Goal: Information Seeking & Learning: Compare options

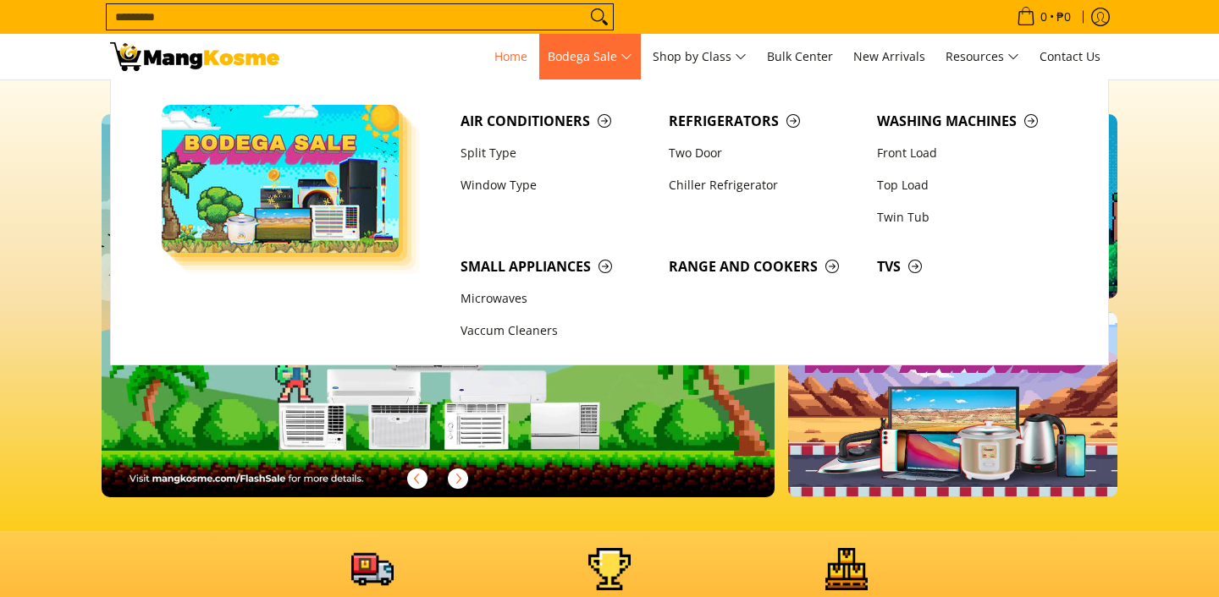
click at [604, 55] on span "Bodega Sale" at bounding box center [590, 57] width 85 height 21
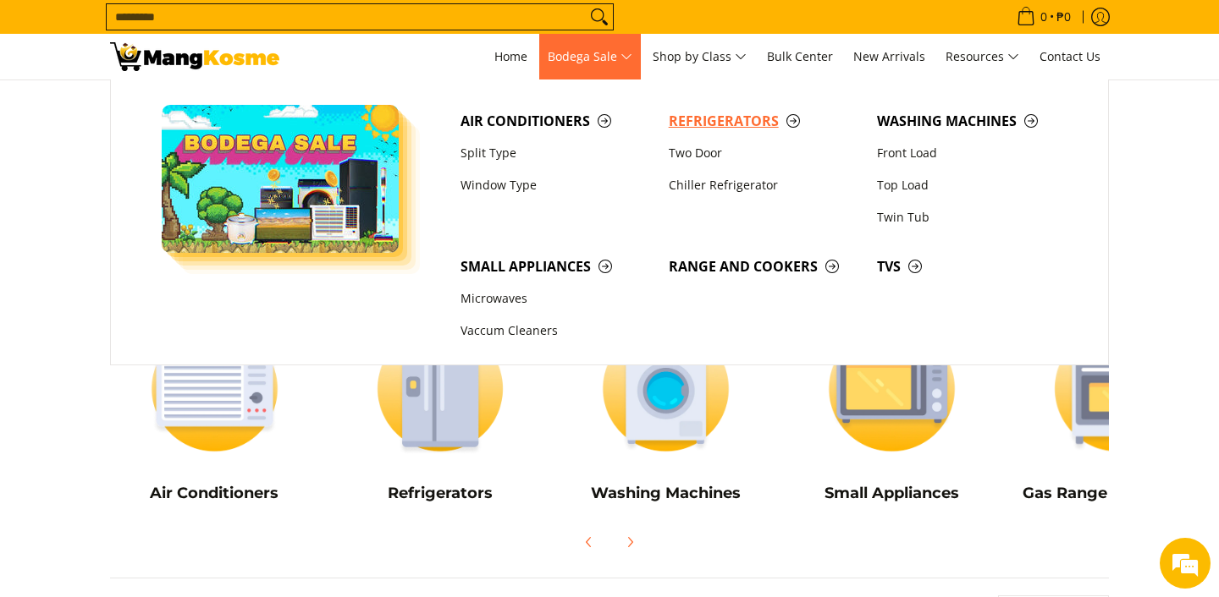
click at [704, 121] on span "Refrigerators" at bounding box center [764, 121] width 191 height 21
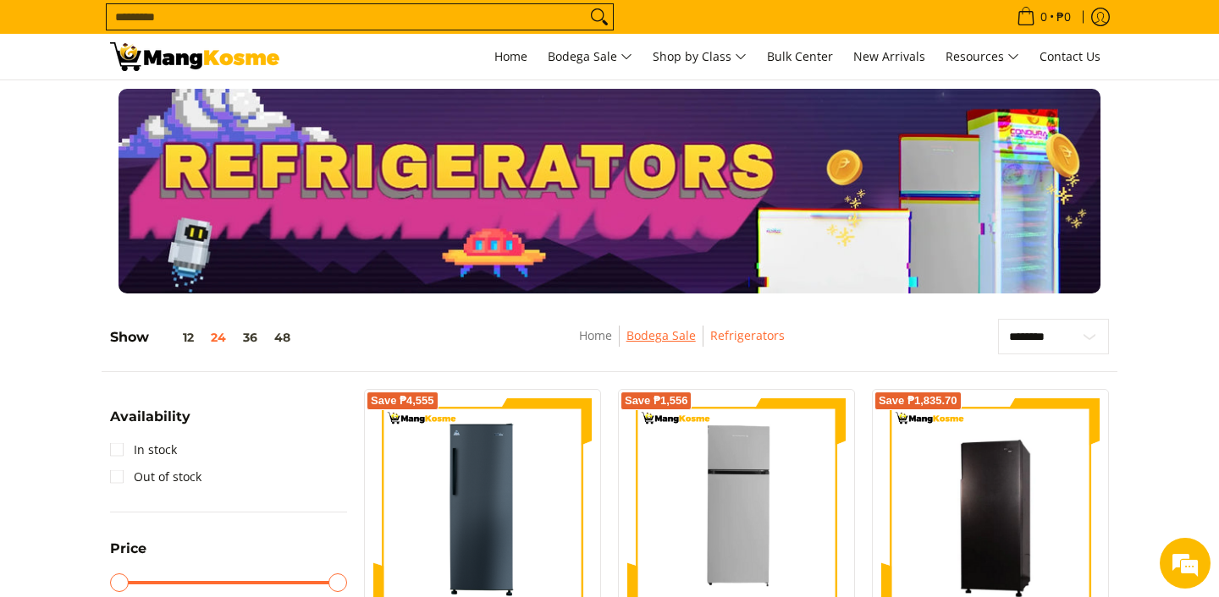
click at [664, 339] on link "Bodega Sale" at bounding box center [660, 335] width 69 height 16
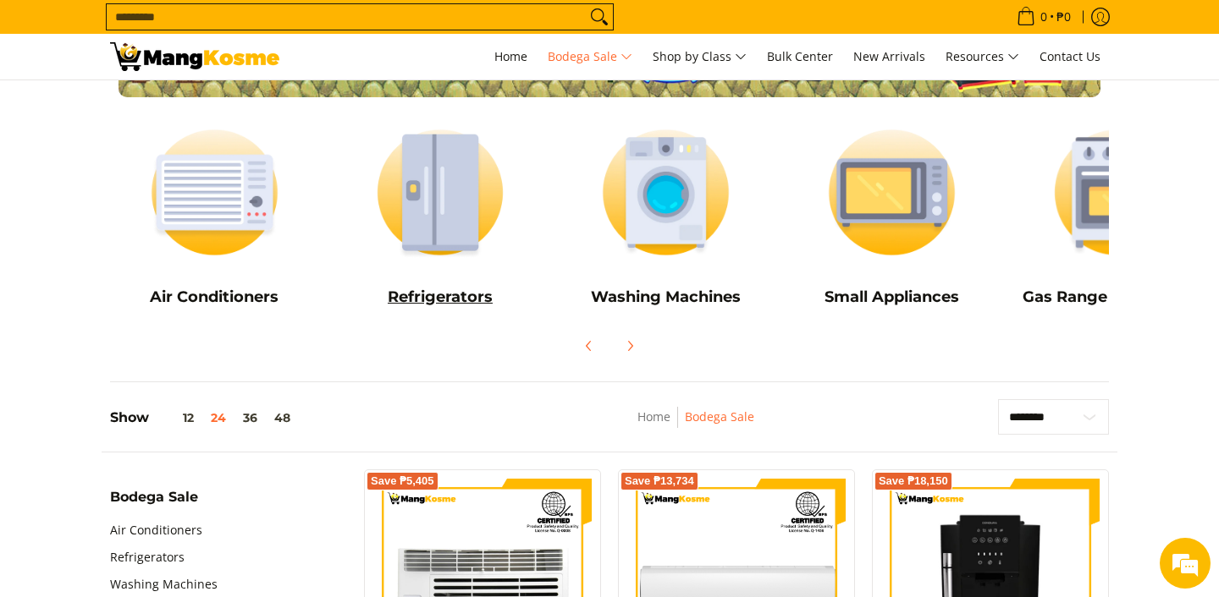
scroll to position [202, 0]
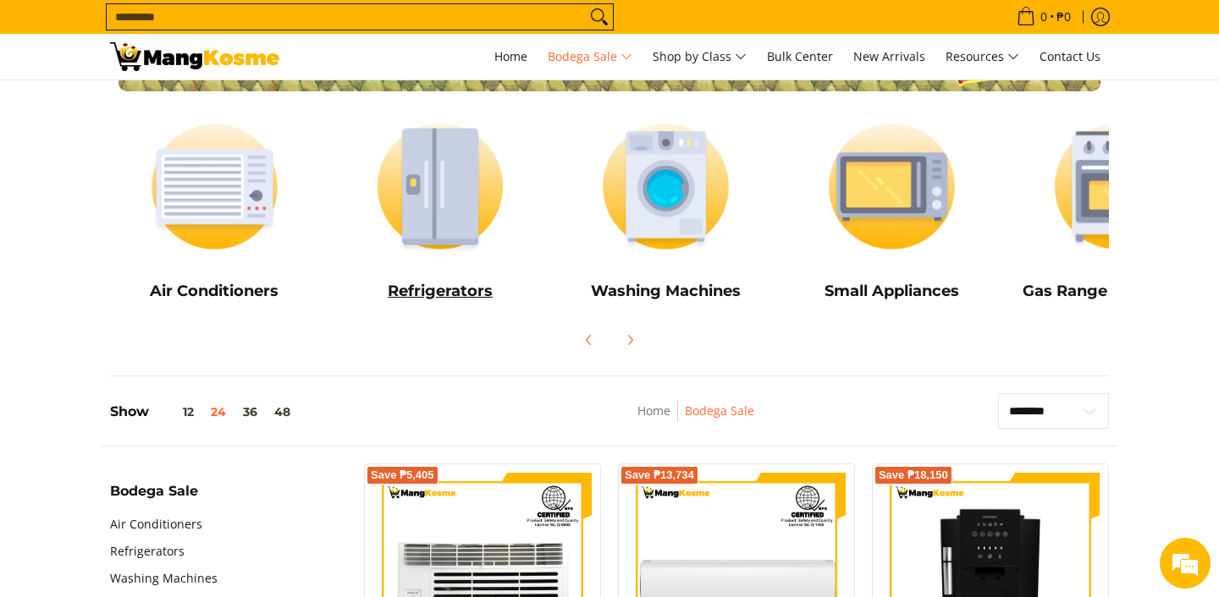
click at [444, 307] on div "Refrigerators" at bounding box center [440, 298] width 209 height 32
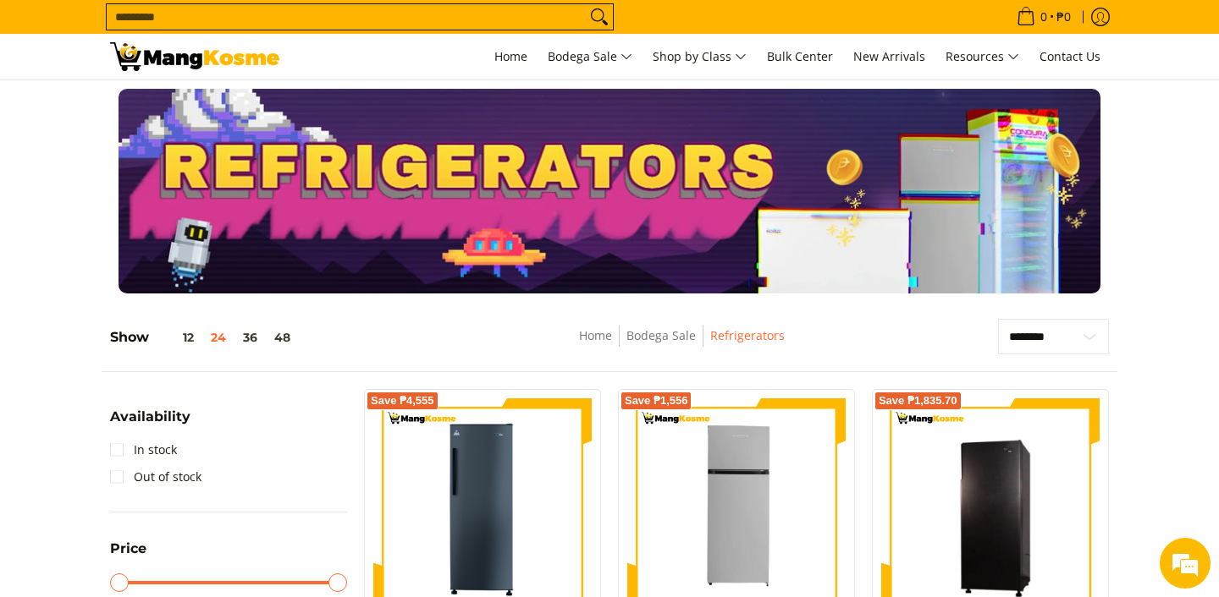
click at [161, 65] on img at bounding box center [194, 56] width 169 height 29
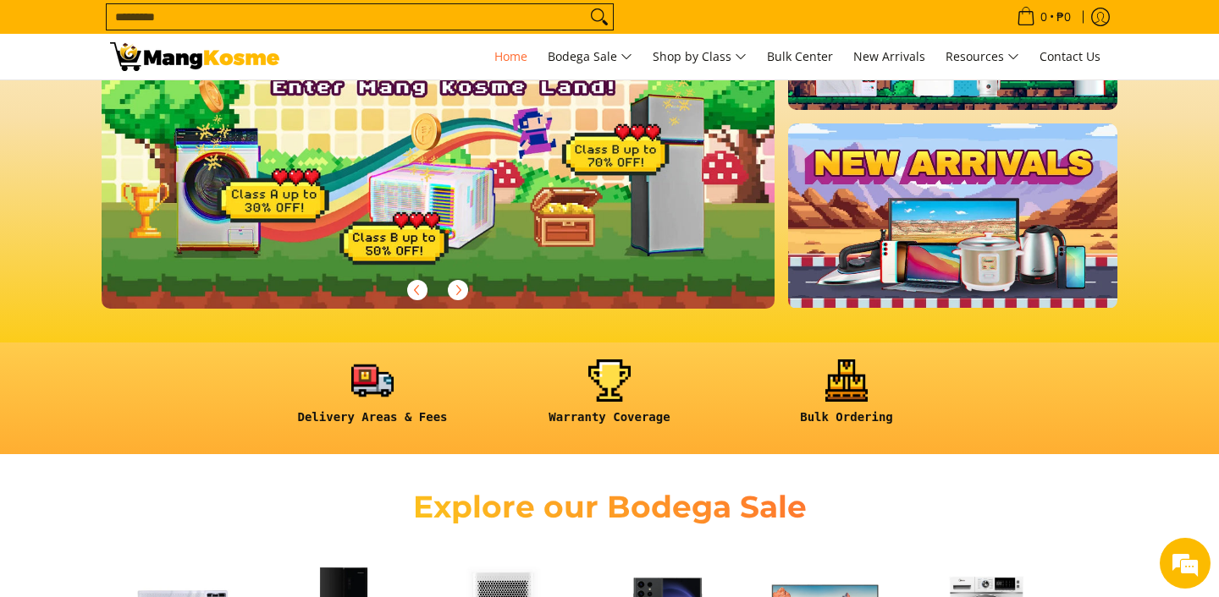
scroll to position [59, 0]
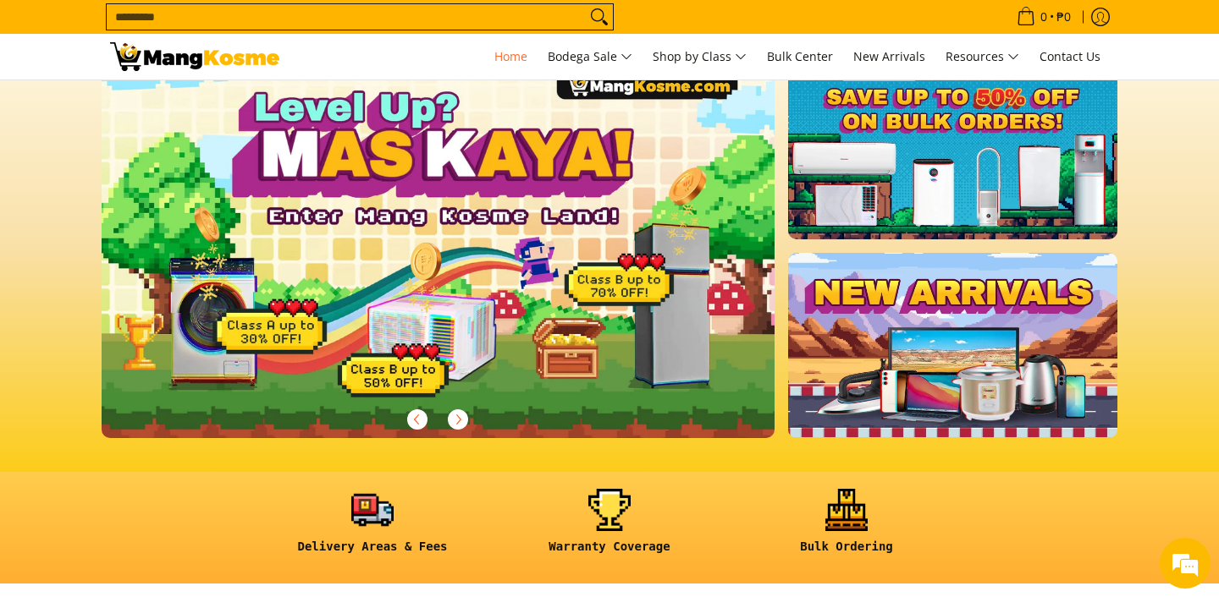
click at [641, 278] on link at bounding box center [465, 260] width 727 height 410
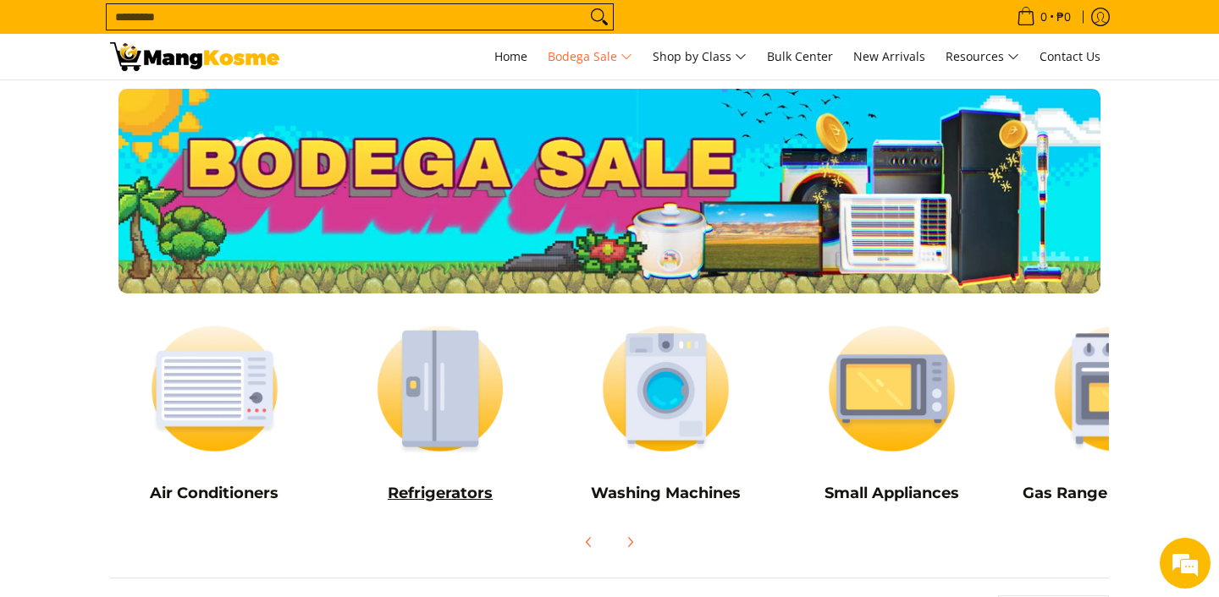
click at [454, 420] on img at bounding box center [440, 389] width 209 height 157
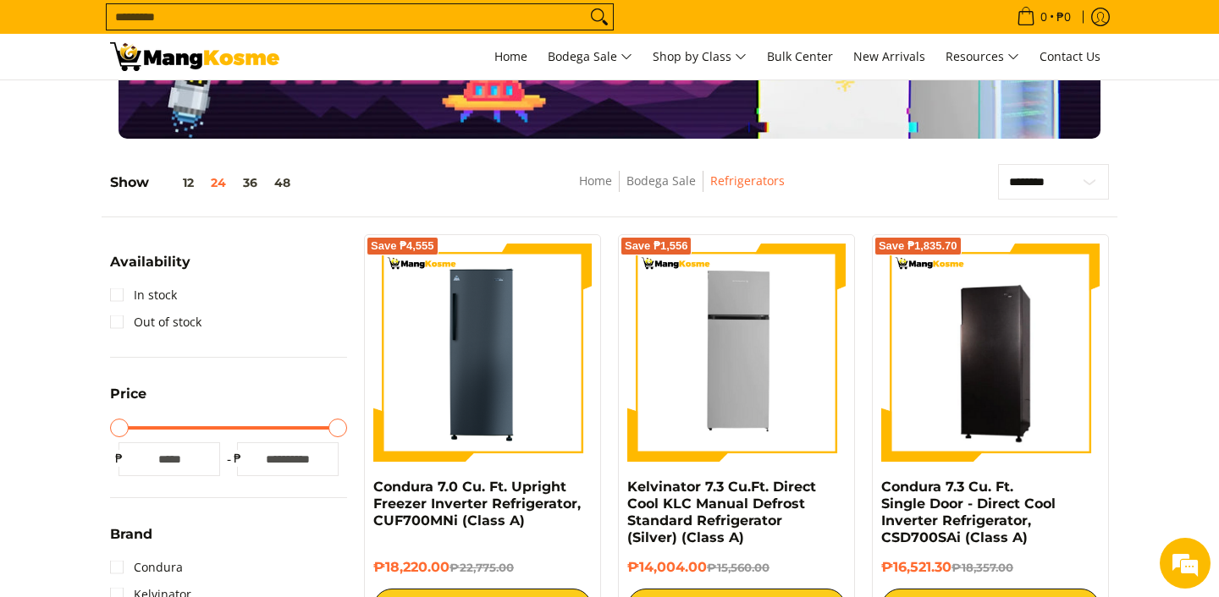
scroll to position [183, 0]
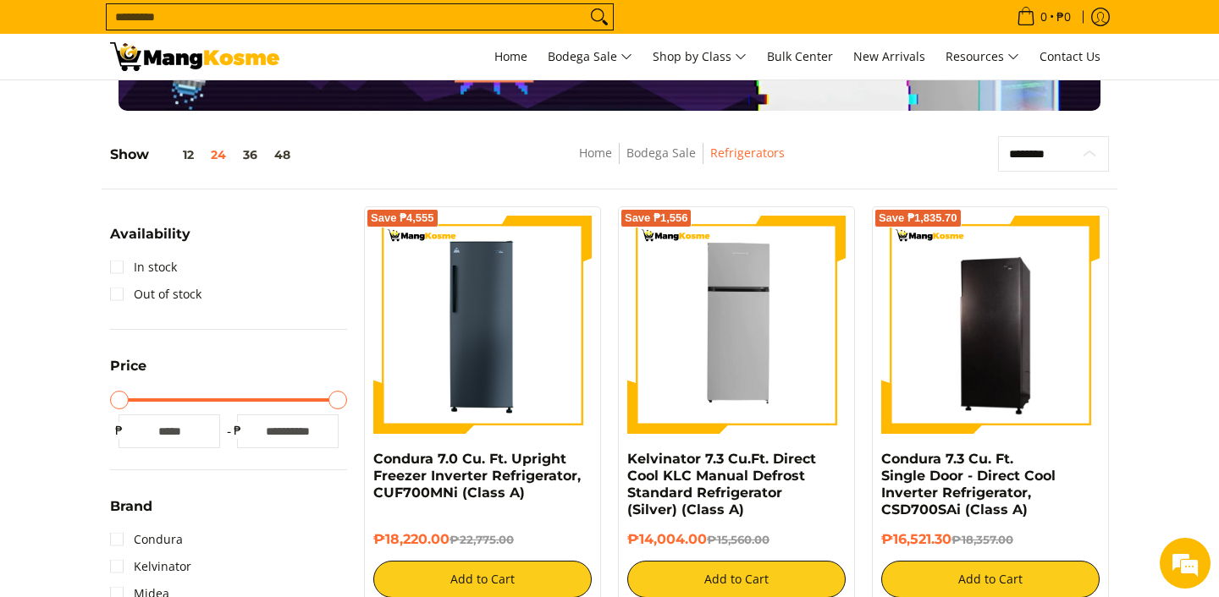
click at [1097, 155] on select "**********" at bounding box center [1053, 154] width 111 height 36
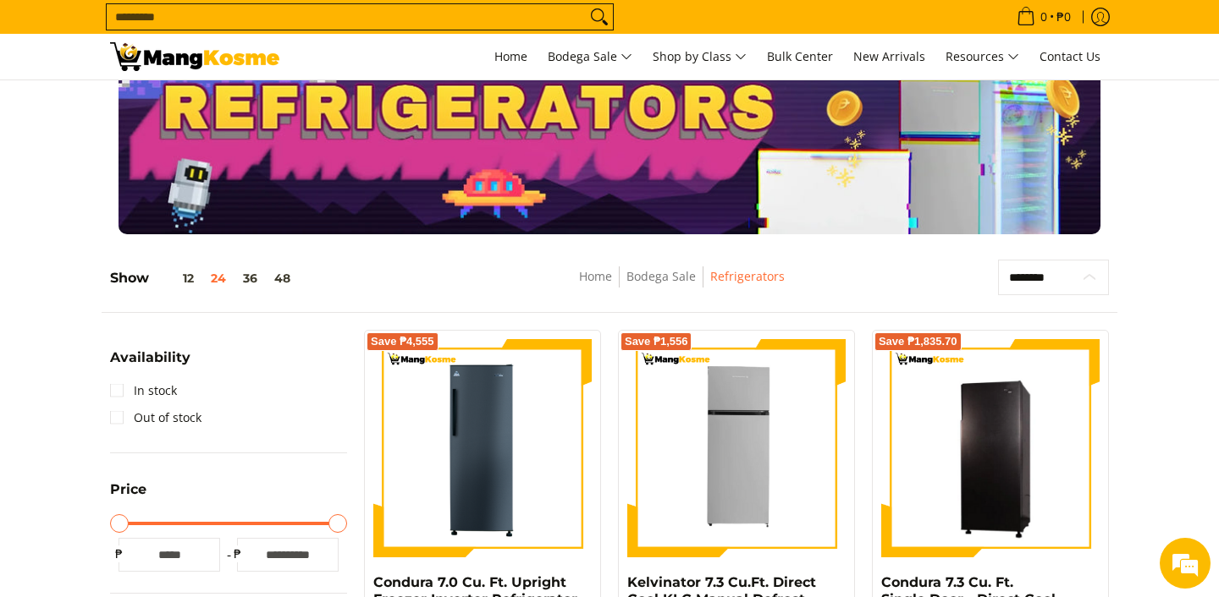
scroll to position [0, 0]
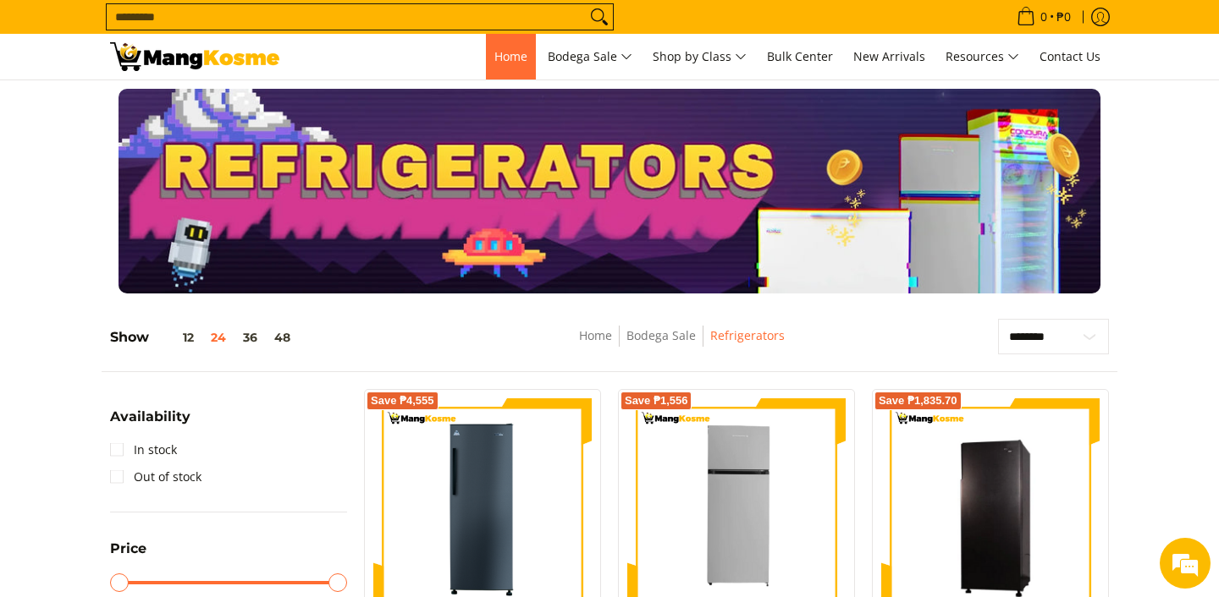
click at [520, 63] on link "Home" at bounding box center [511, 57] width 50 height 46
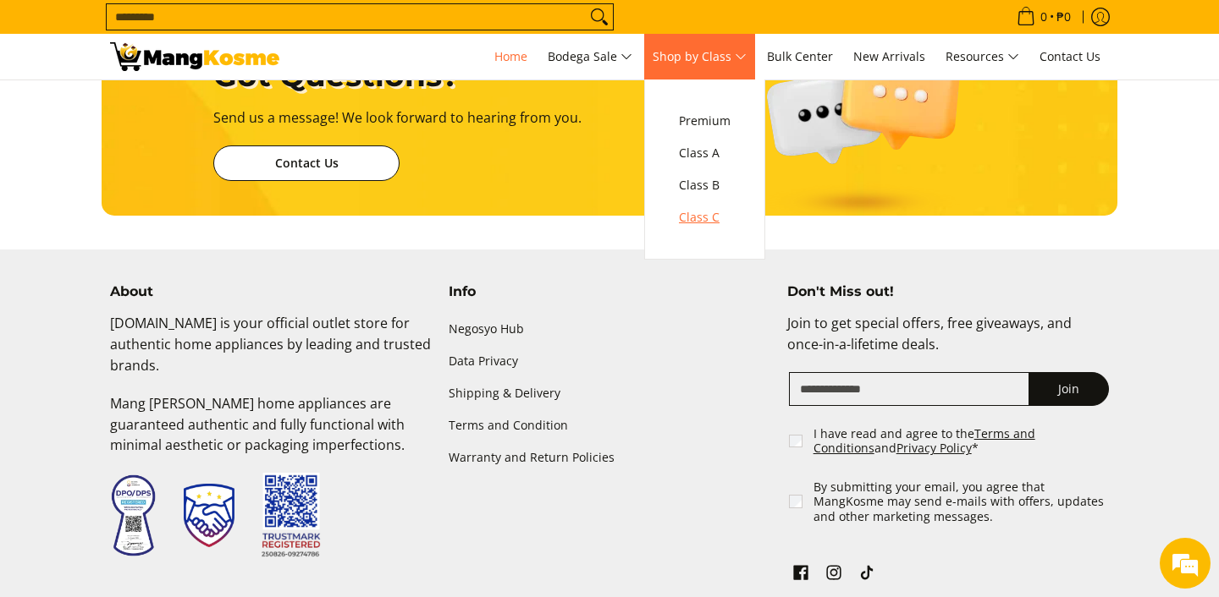
click at [725, 212] on span "Class C" at bounding box center [705, 217] width 52 height 21
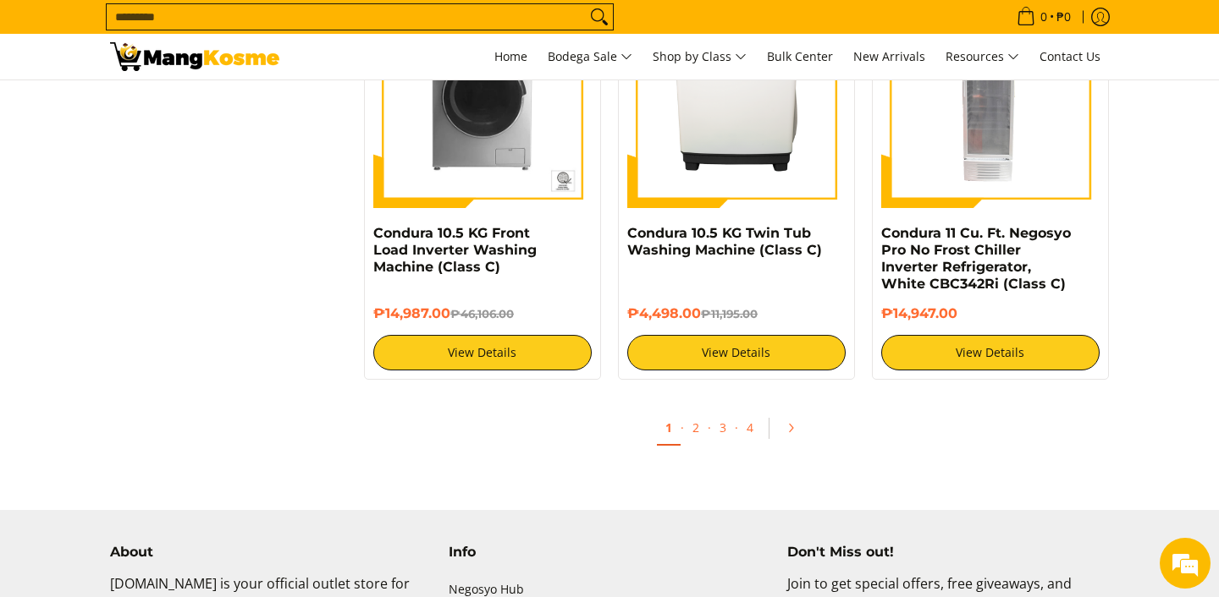
scroll to position [3341, 0]
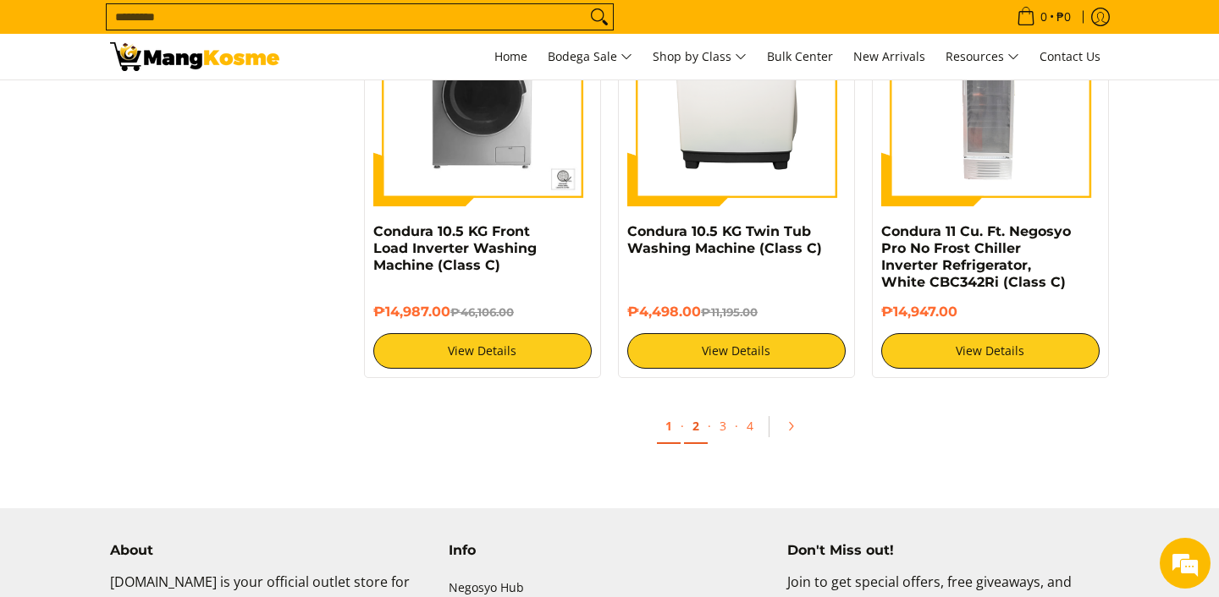
click at [700, 433] on link "2" at bounding box center [696, 427] width 24 height 35
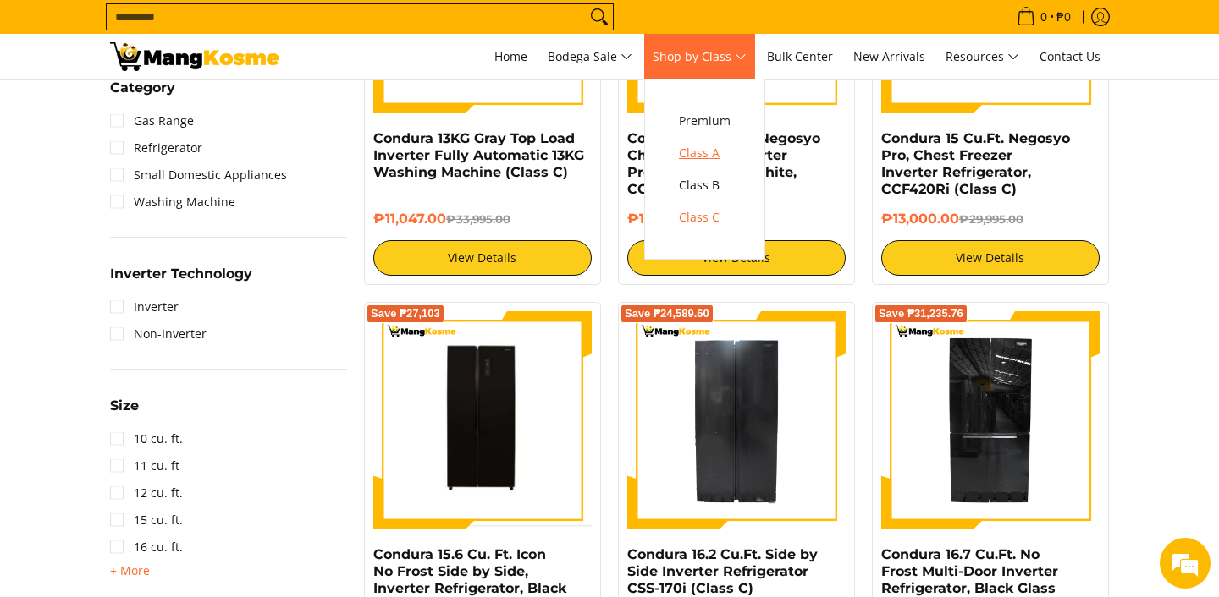
click at [726, 151] on span "Class A" at bounding box center [705, 153] width 52 height 21
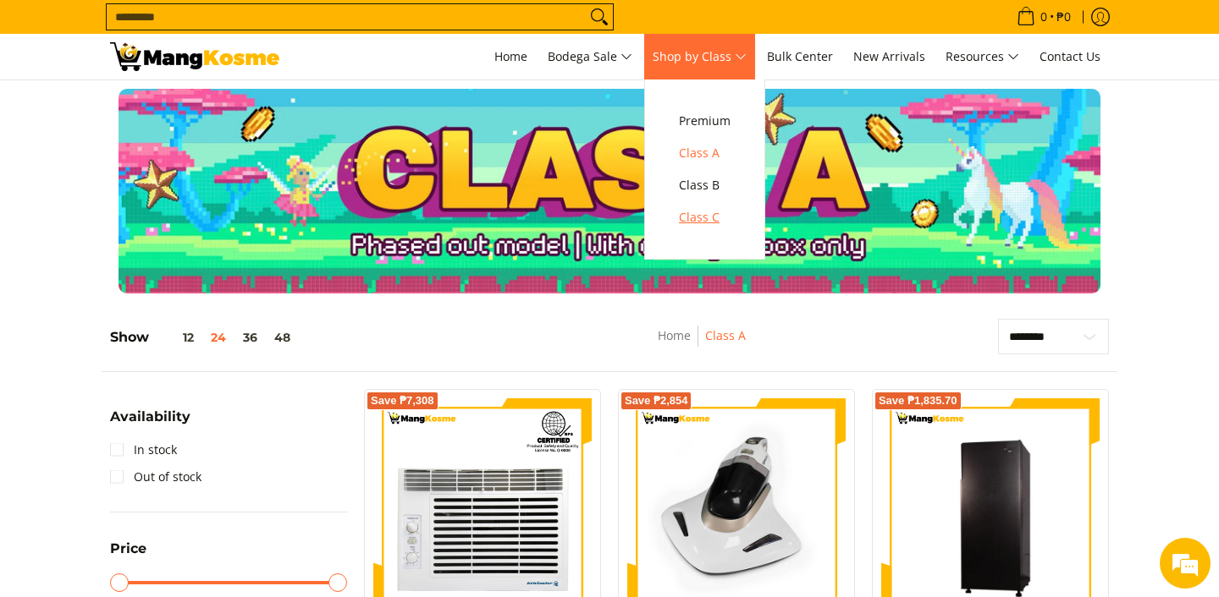
click at [712, 217] on span "Class C" at bounding box center [705, 217] width 52 height 21
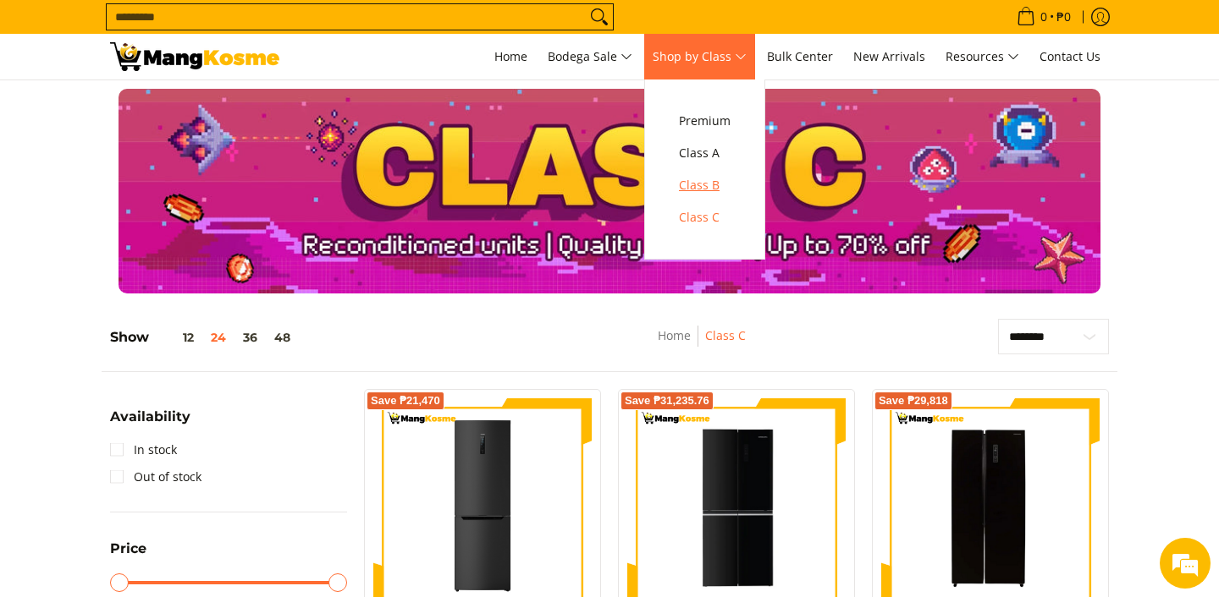
click at [718, 189] on span "Class B" at bounding box center [705, 185] width 52 height 21
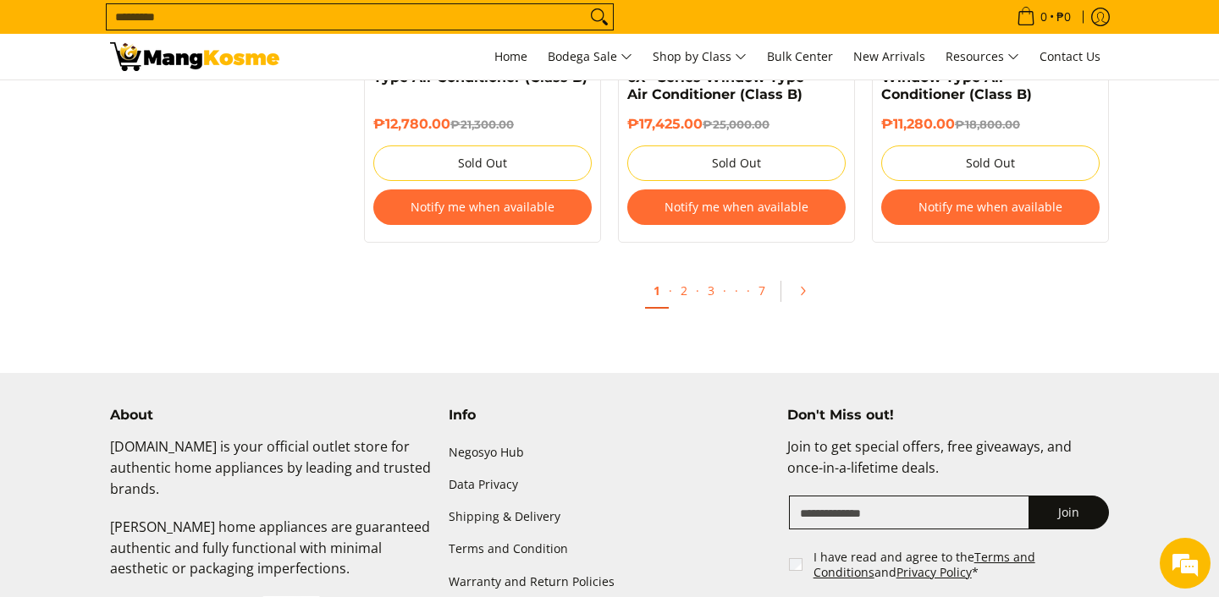
scroll to position [3589, 0]
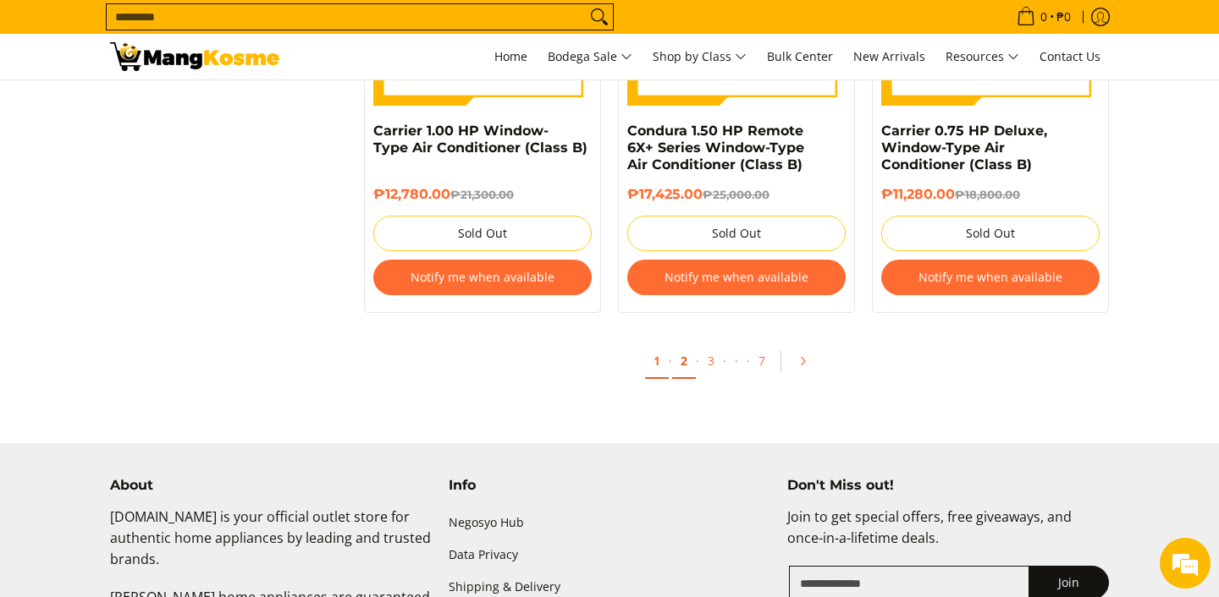
click at [690, 374] on link "2" at bounding box center [684, 361] width 24 height 35
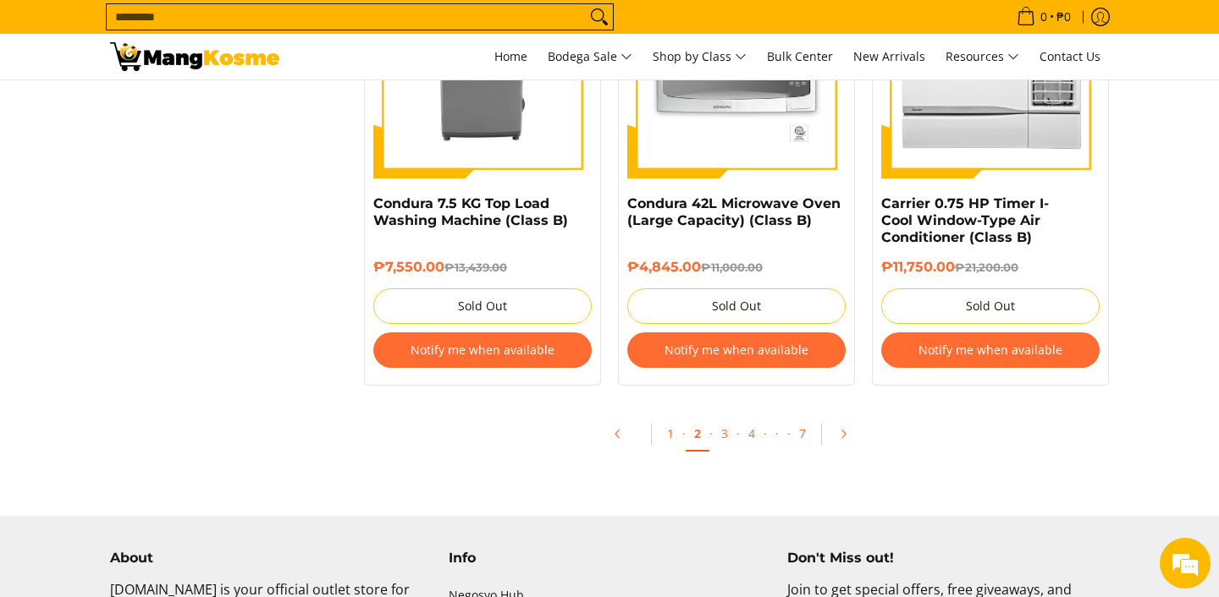
scroll to position [3687, 0]
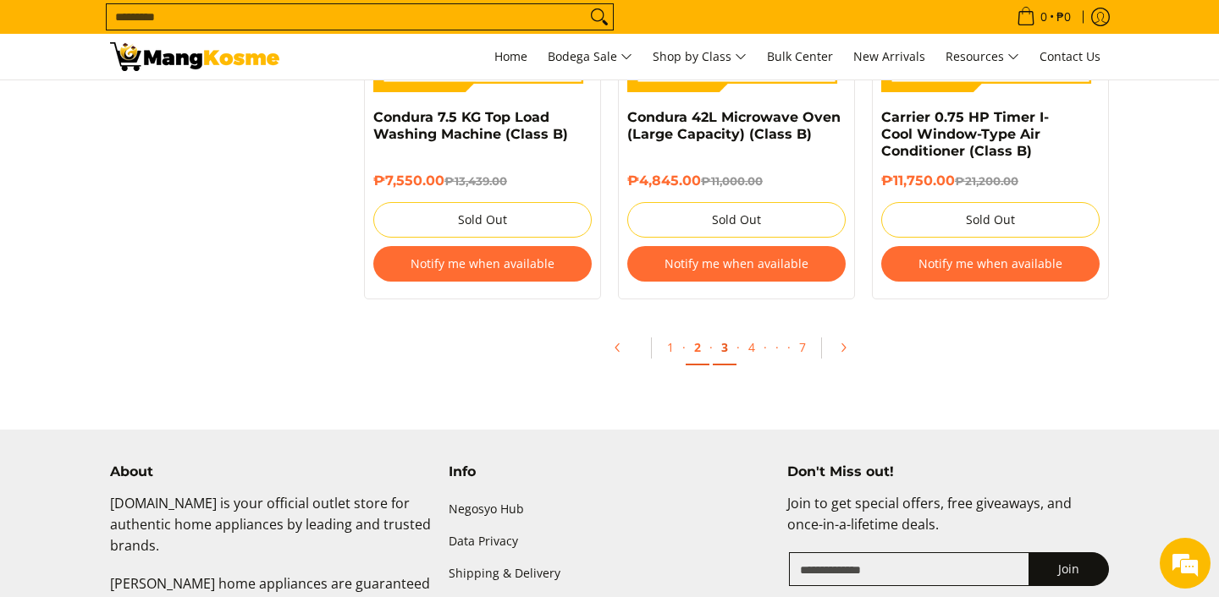
click at [725, 364] on link "3" at bounding box center [725, 348] width 24 height 35
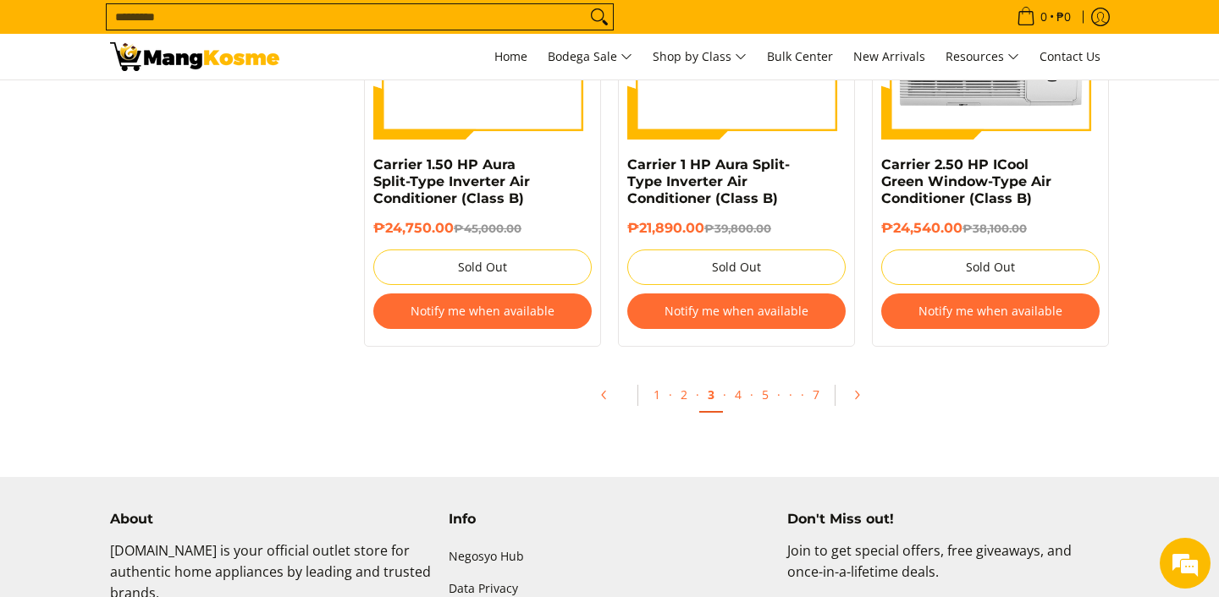
scroll to position [3746, 0]
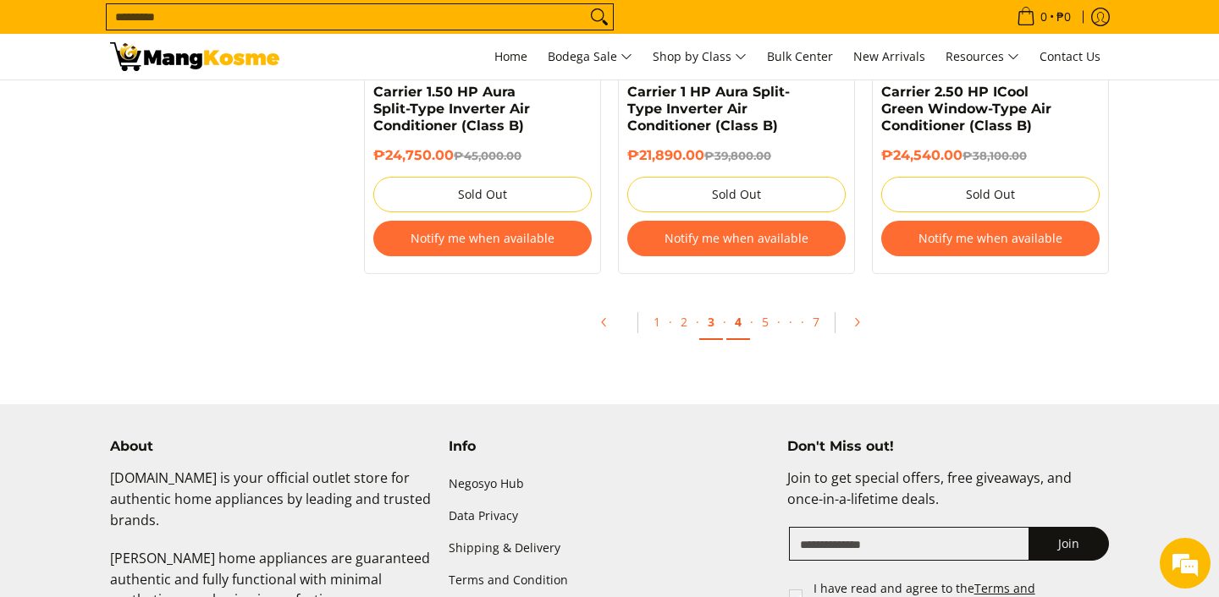
click at [738, 314] on link "4" at bounding box center [738, 322] width 24 height 35
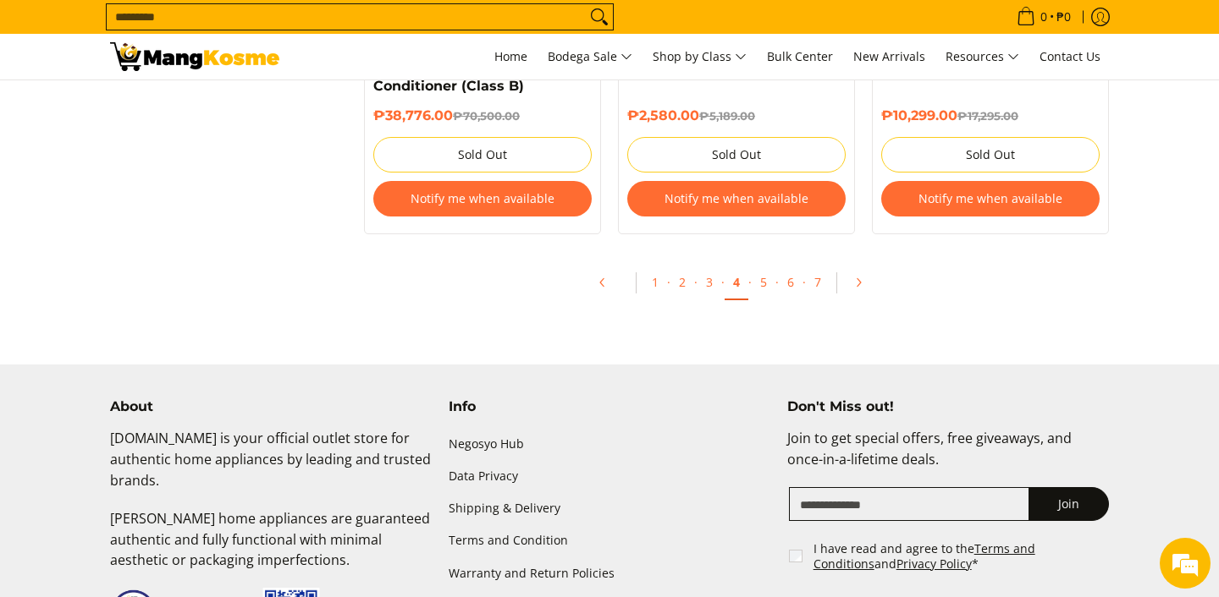
scroll to position [3779, 0]
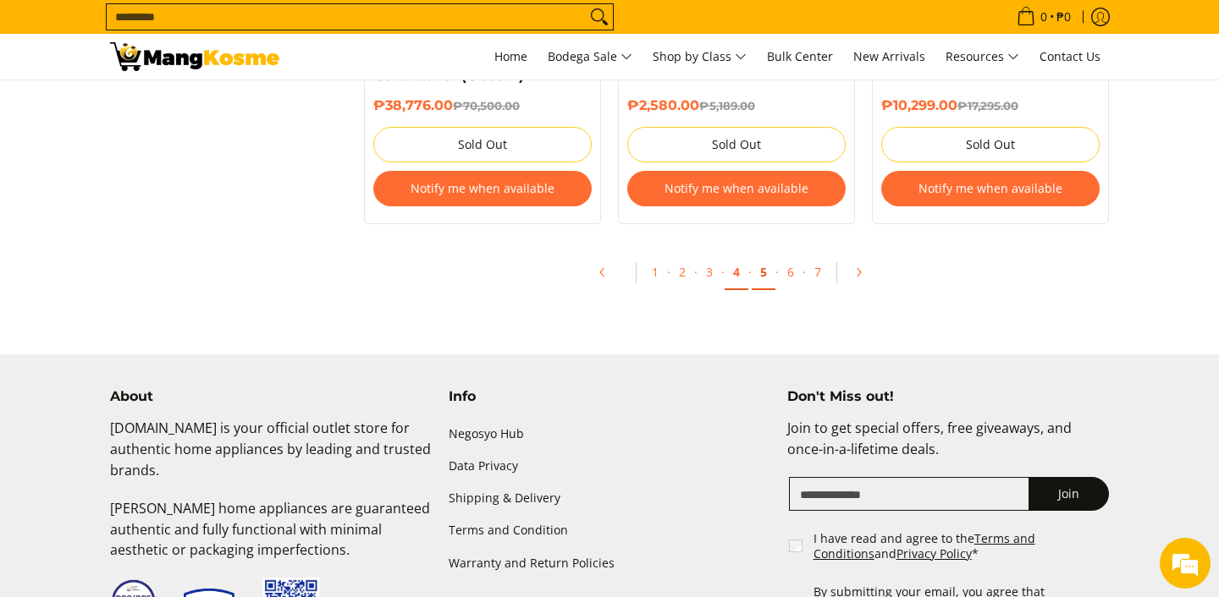
click at [761, 283] on link "5" at bounding box center [763, 273] width 24 height 35
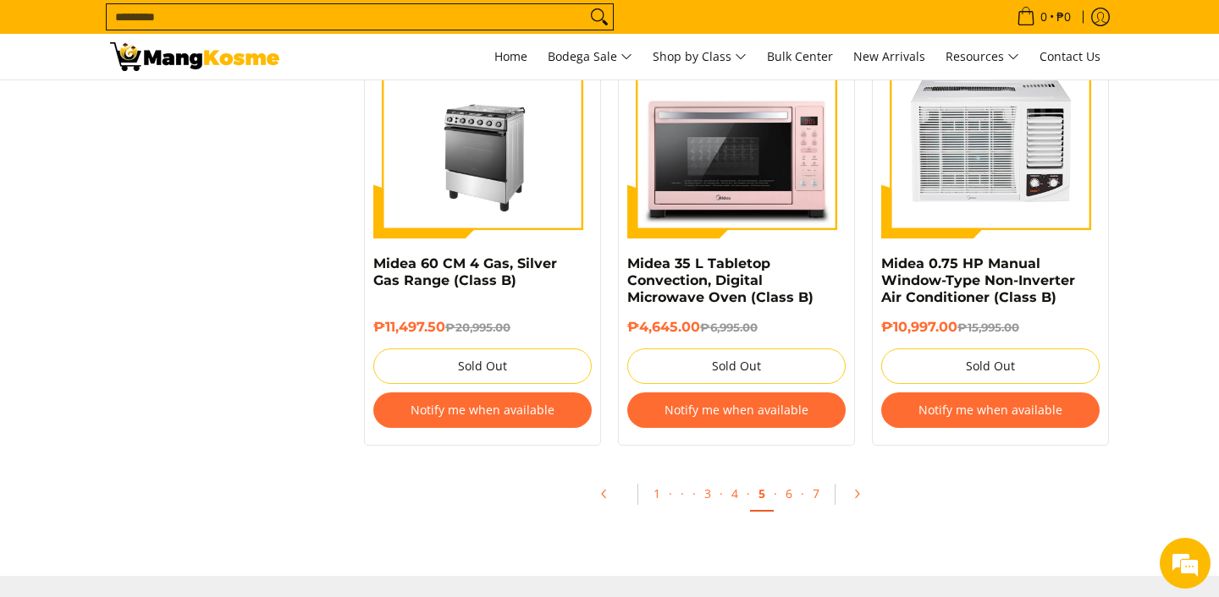
scroll to position [3568, 0]
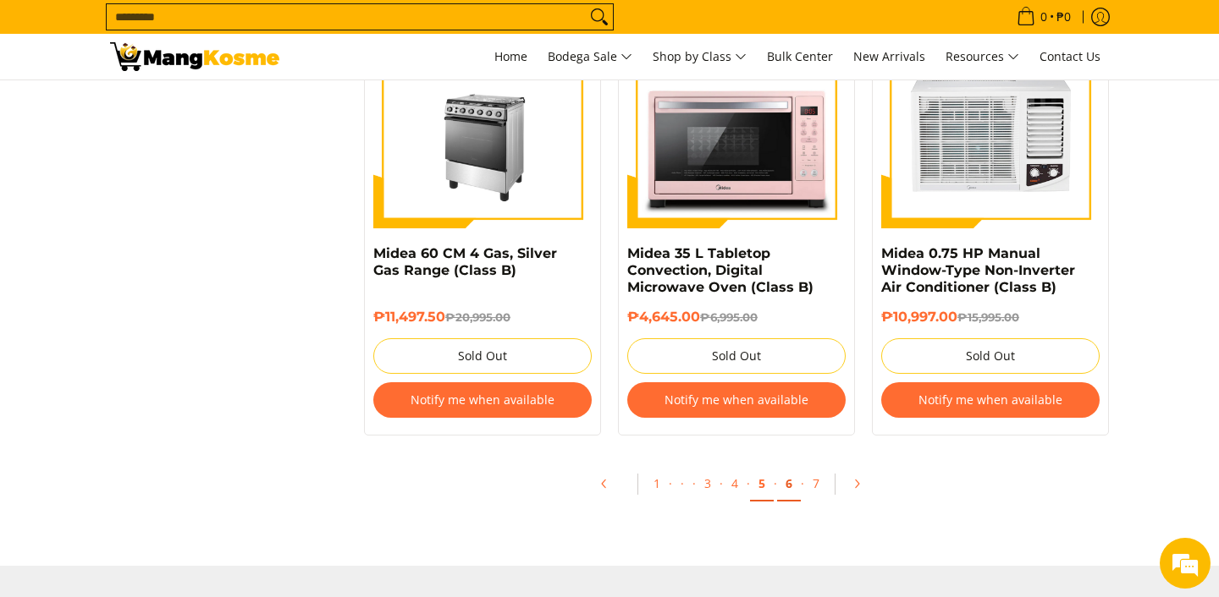
click at [790, 498] on link "6" at bounding box center [789, 484] width 24 height 35
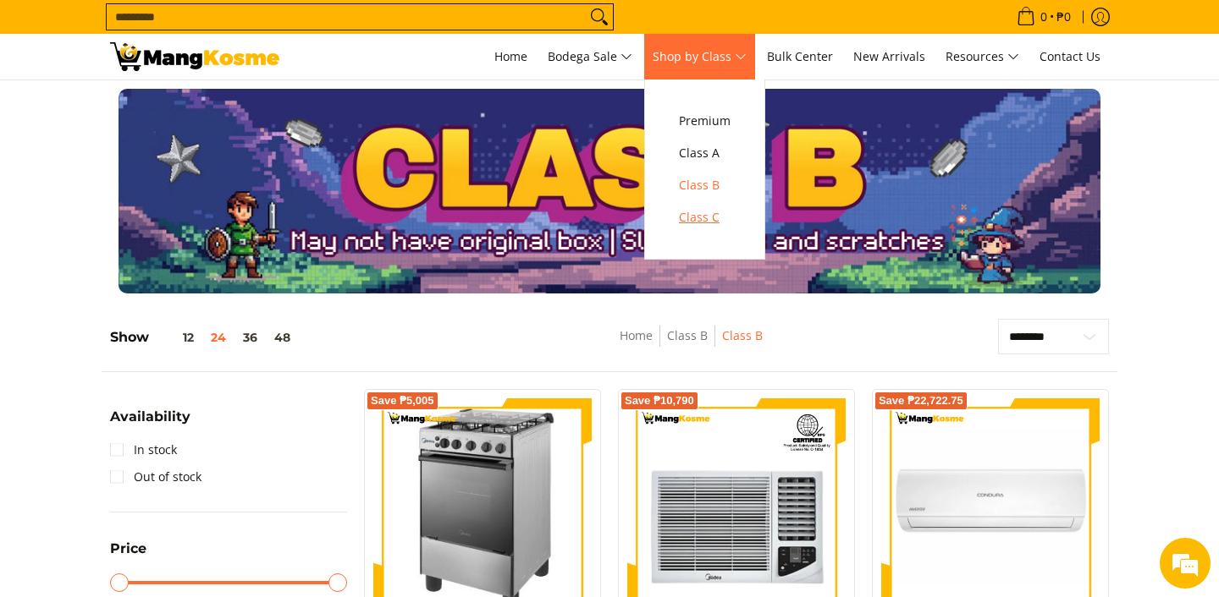
click at [701, 222] on span "Class C" at bounding box center [705, 217] width 52 height 21
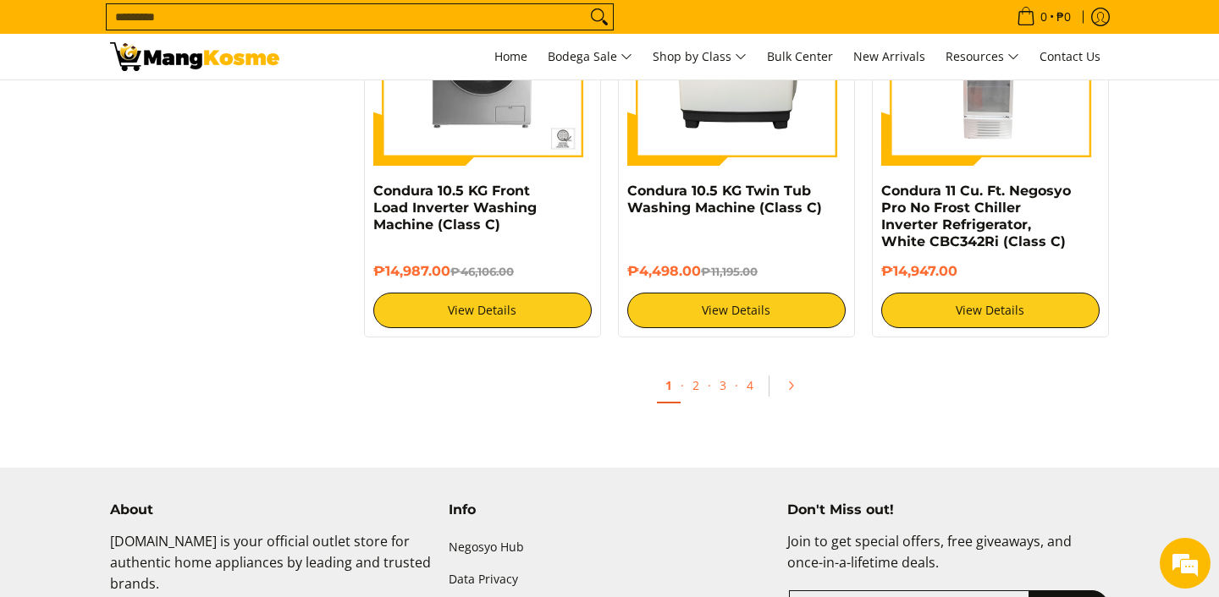
scroll to position [3384, 0]
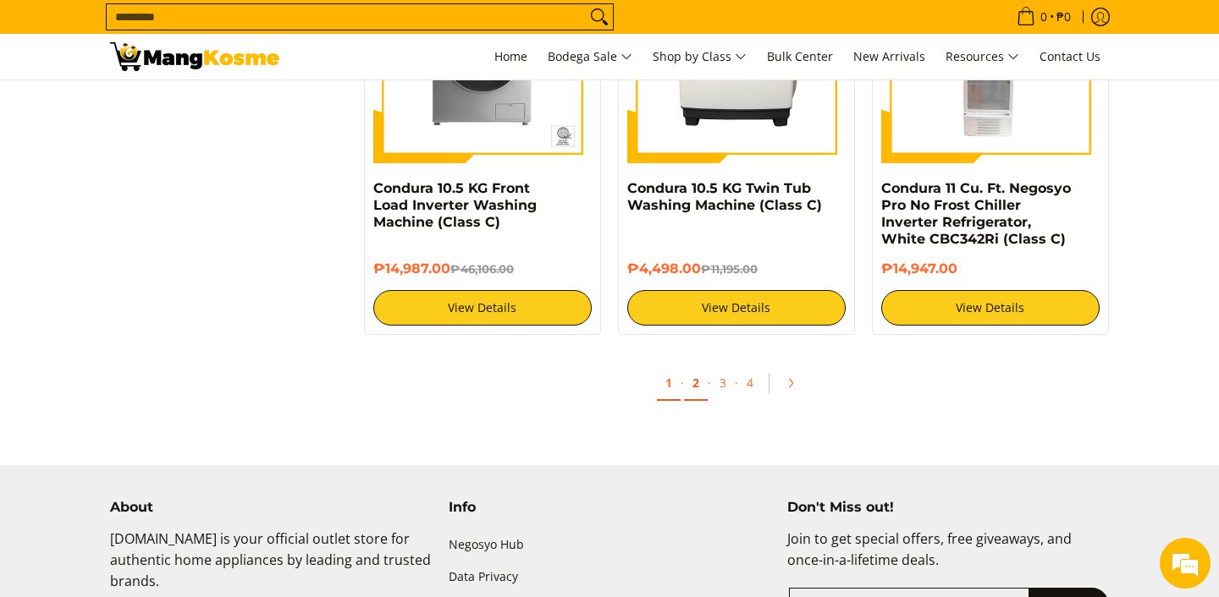
click at [696, 392] on link "2" at bounding box center [696, 383] width 24 height 35
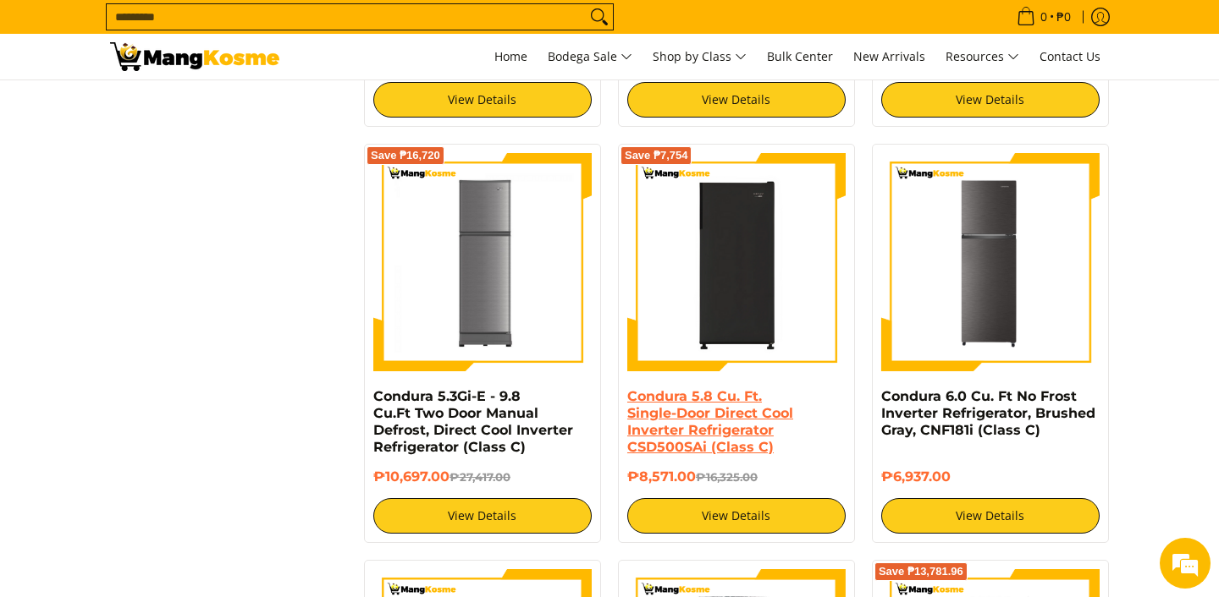
click at [725, 426] on link "Condura 5.8 Cu. Ft. Single-Door Direct Cool Inverter Refrigerator CSD500SAi (Cl…" at bounding box center [710, 421] width 166 height 67
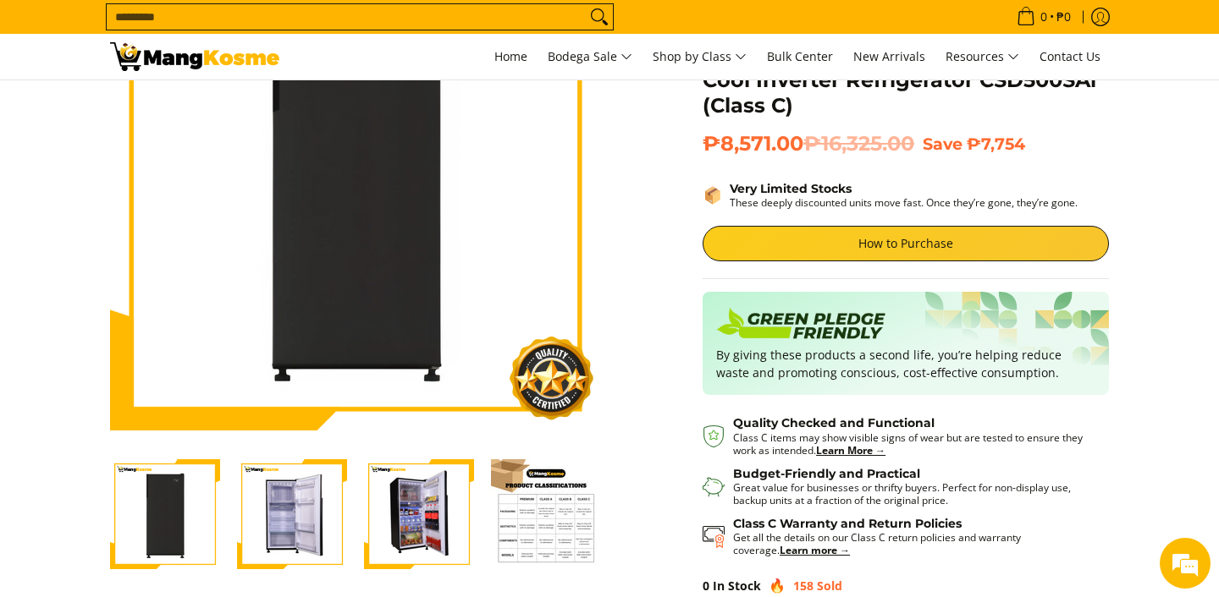
scroll to position [180, 0]
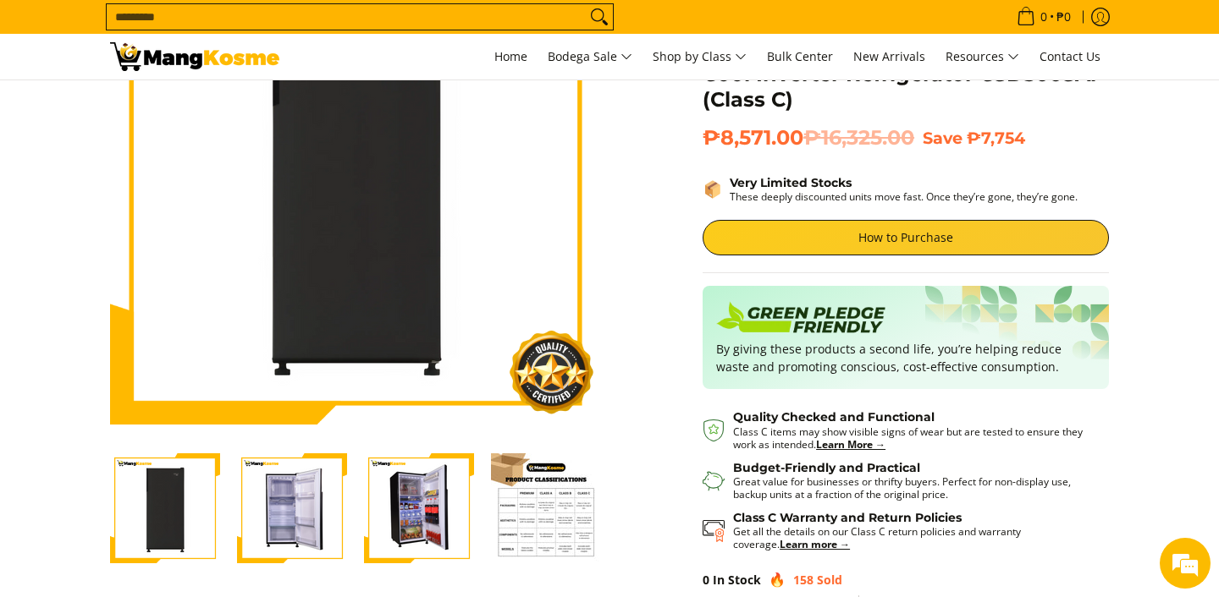
click at [296, 514] on img "Condura 5.8 Cu. Ft. Single-Door Direct Cool Inverter Refrigerator CSD500SAi (Cl…" at bounding box center [292, 509] width 110 height 110
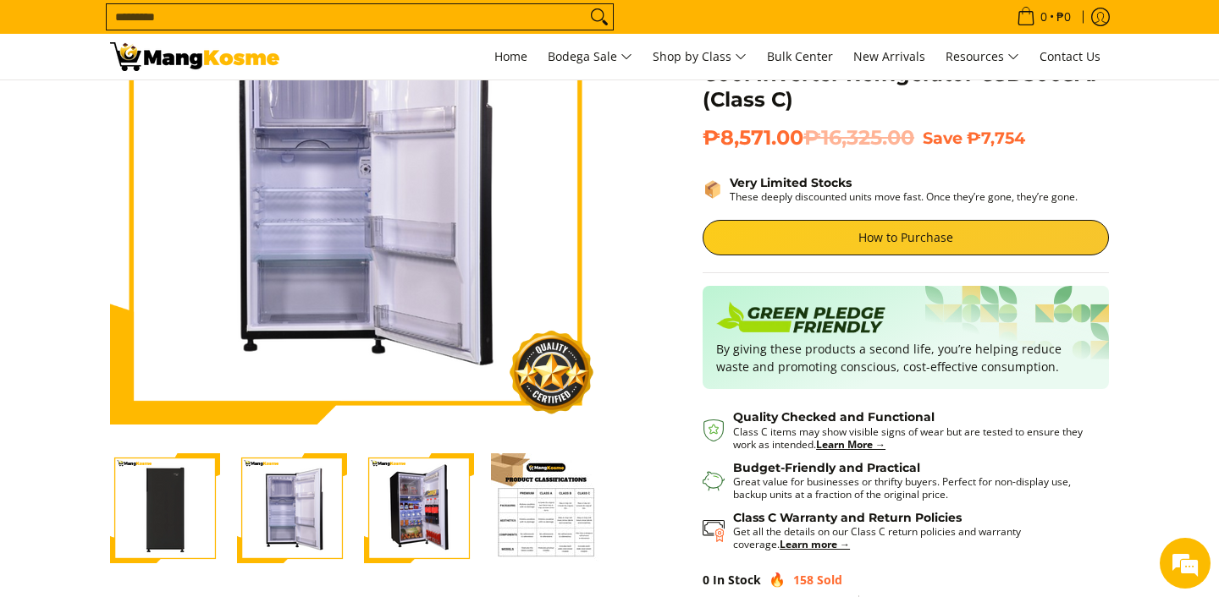
click at [411, 509] on img "Condura 5.8 Cu. Ft. Single-Door Direct Cool Inverter Refrigerator CSD500SAi (Cl…" at bounding box center [419, 509] width 110 height 110
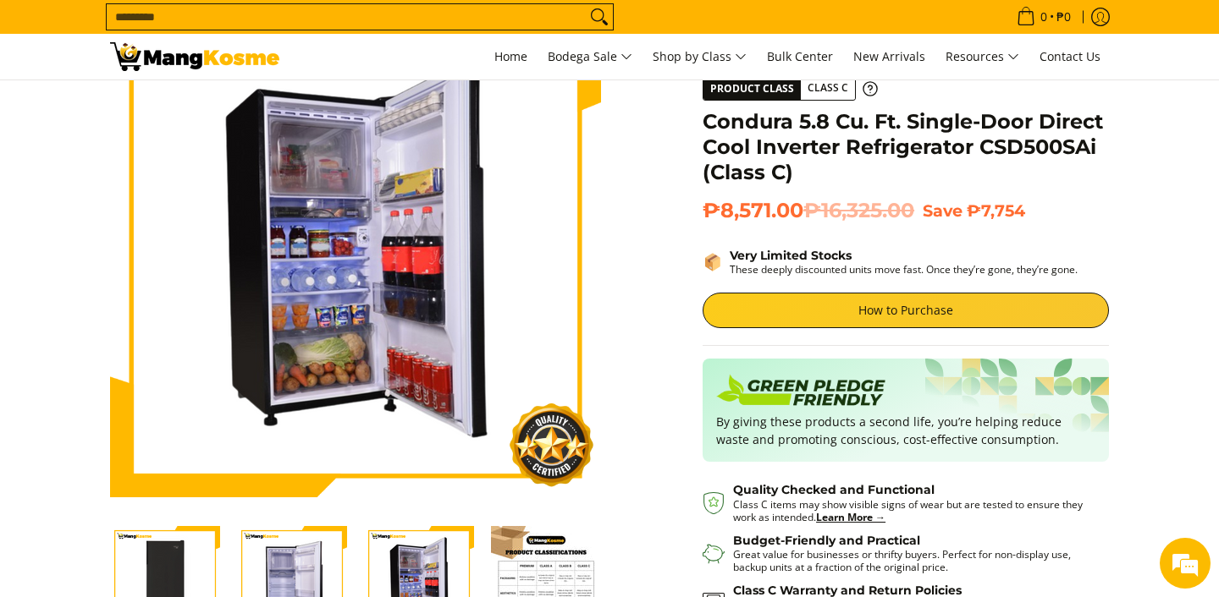
scroll to position [210, 0]
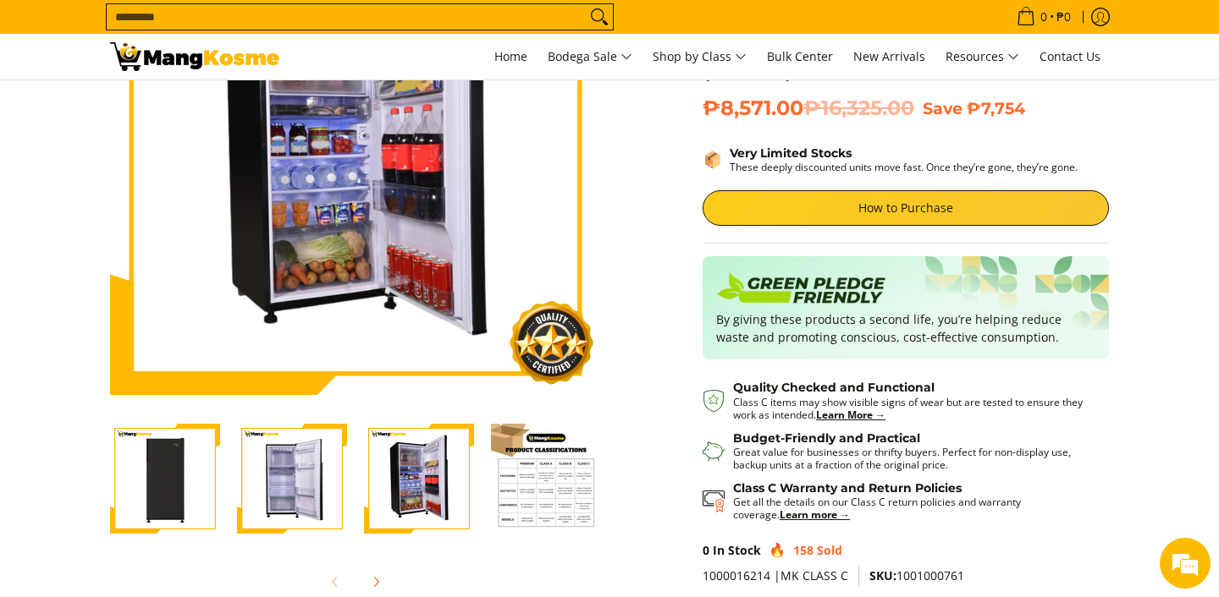
click at [496, 514] on img "Condura 5.8 Cu. Ft. Single-Door Direct Cool Inverter Refrigerator CSD500SAi (Cl…" at bounding box center [546, 479] width 110 height 110
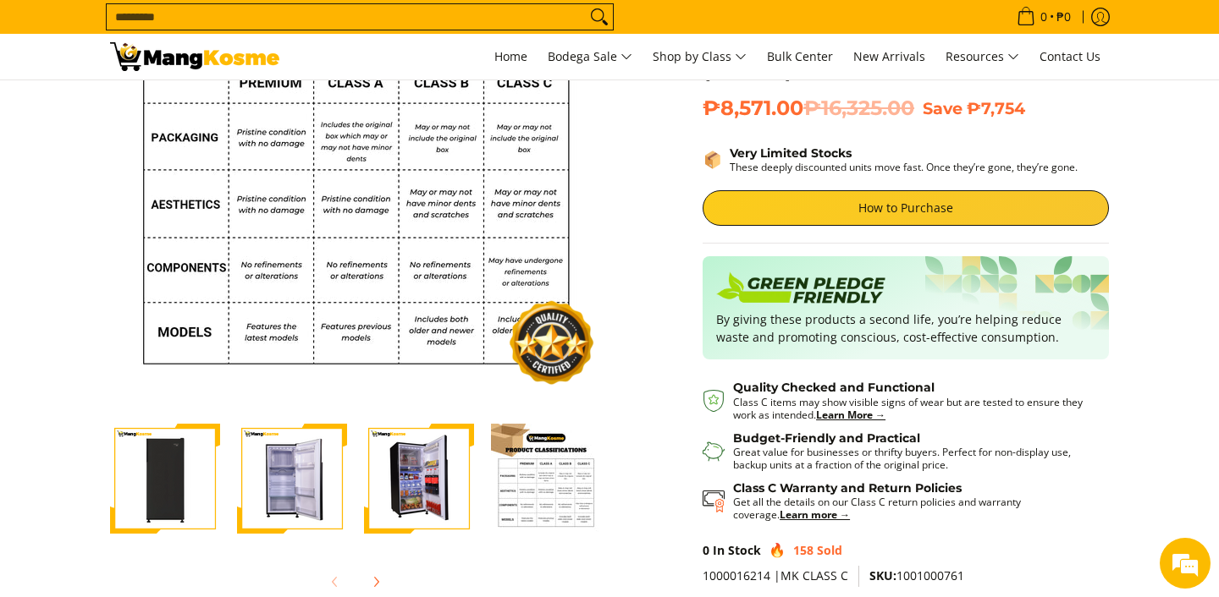
scroll to position [0, 0]
click at [300, 461] on img "Condura 5.8 Cu. Ft. Single-Door Direct Cool Inverter Refrigerator CSD500SAi (Cl…" at bounding box center [292, 479] width 110 height 110
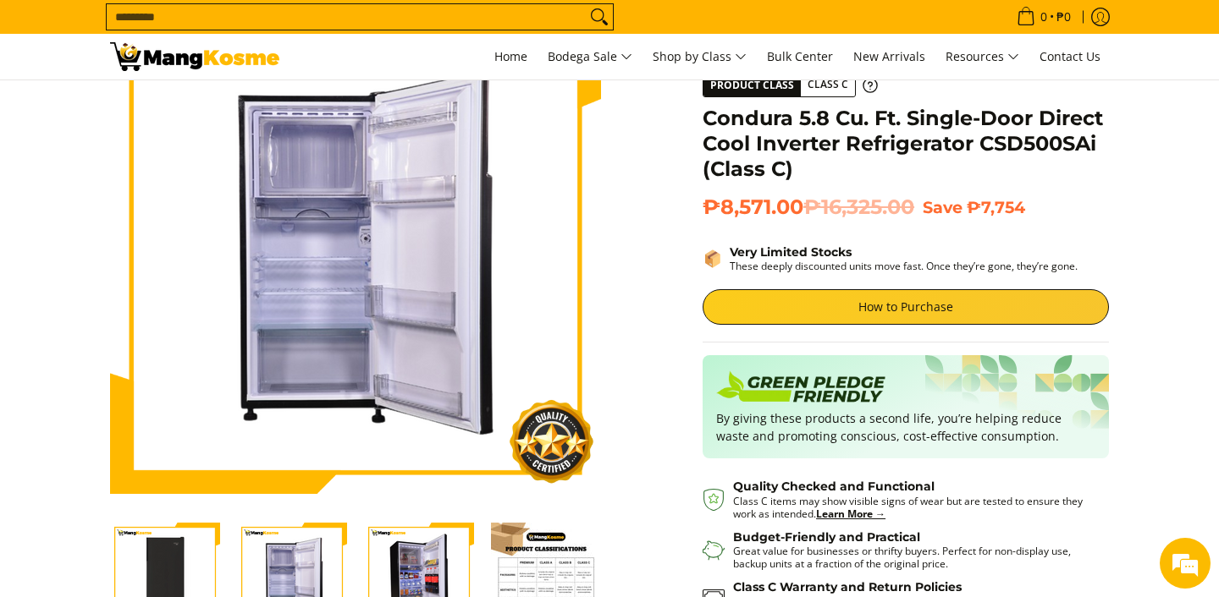
scroll to position [114, 0]
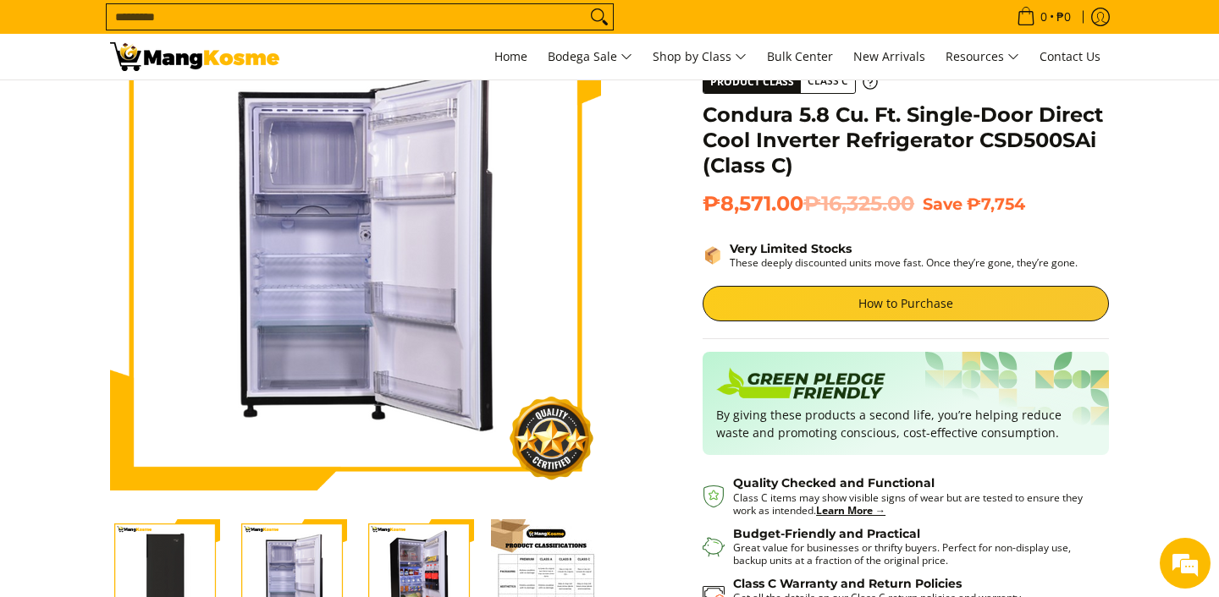
click at [393, 555] on img "Condura 5.8 Cu. Ft. Single-Door Direct Cool Inverter Refrigerator CSD500SAi (Cl…" at bounding box center [419, 575] width 110 height 110
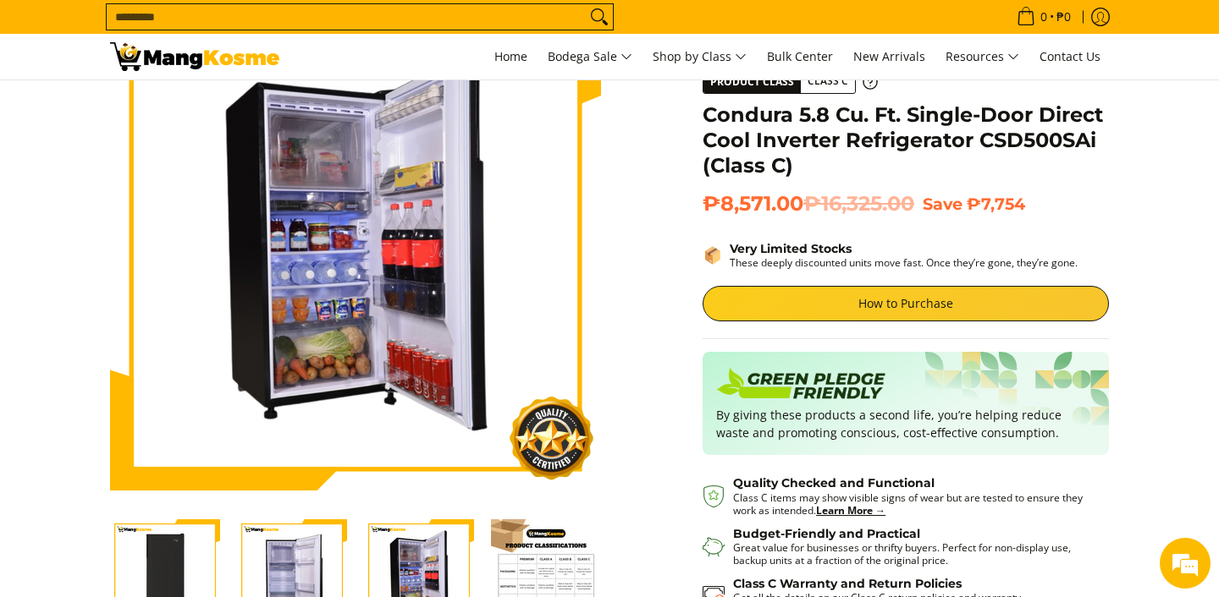
click at [302, 559] on img "Condura 5.8 Cu. Ft. Single-Door Direct Cool Inverter Refrigerator CSD500SAi (Cl…" at bounding box center [292, 575] width 110 height 110
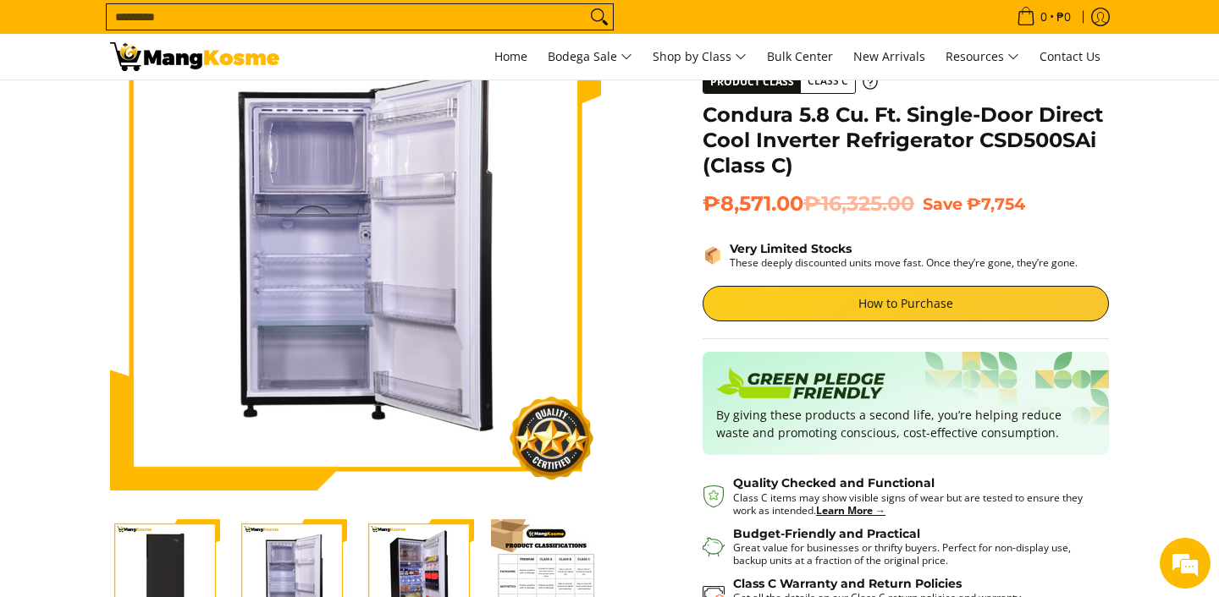
click at [382, 560] on img "Condura 5.8 Cu. Ft. Single-Door Direct Cool Inverter Refrigerator CSD500SAi (Cl…" at bounding box center [419, 575] width 110 height 110
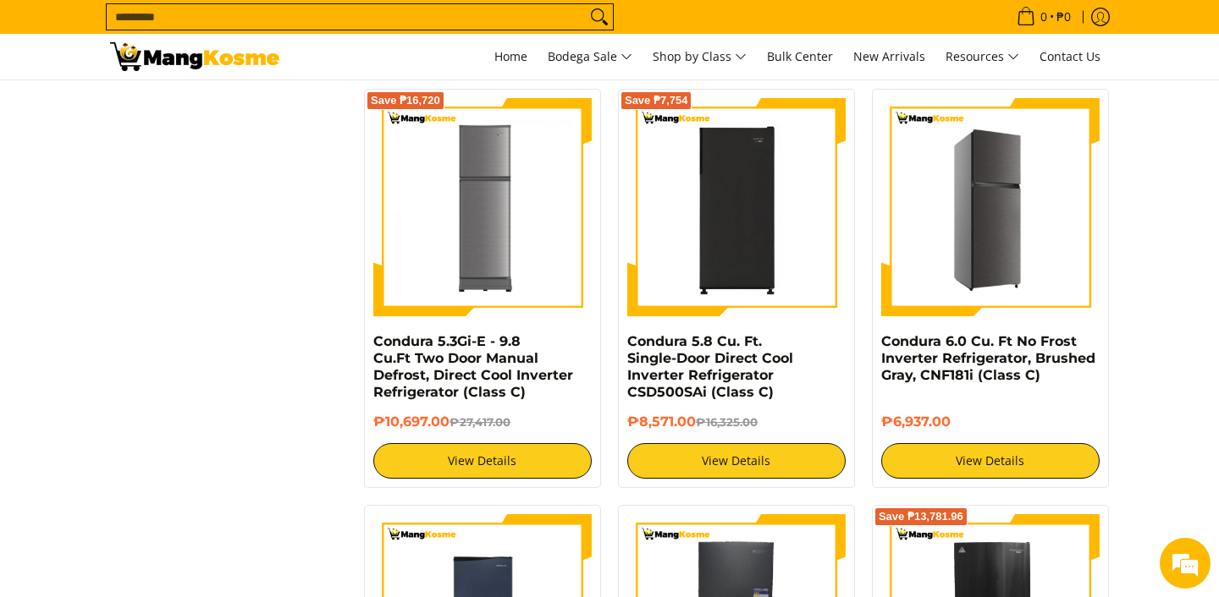
click at [943, 235] on img at bounding box center [990, 207] width 218 height 218
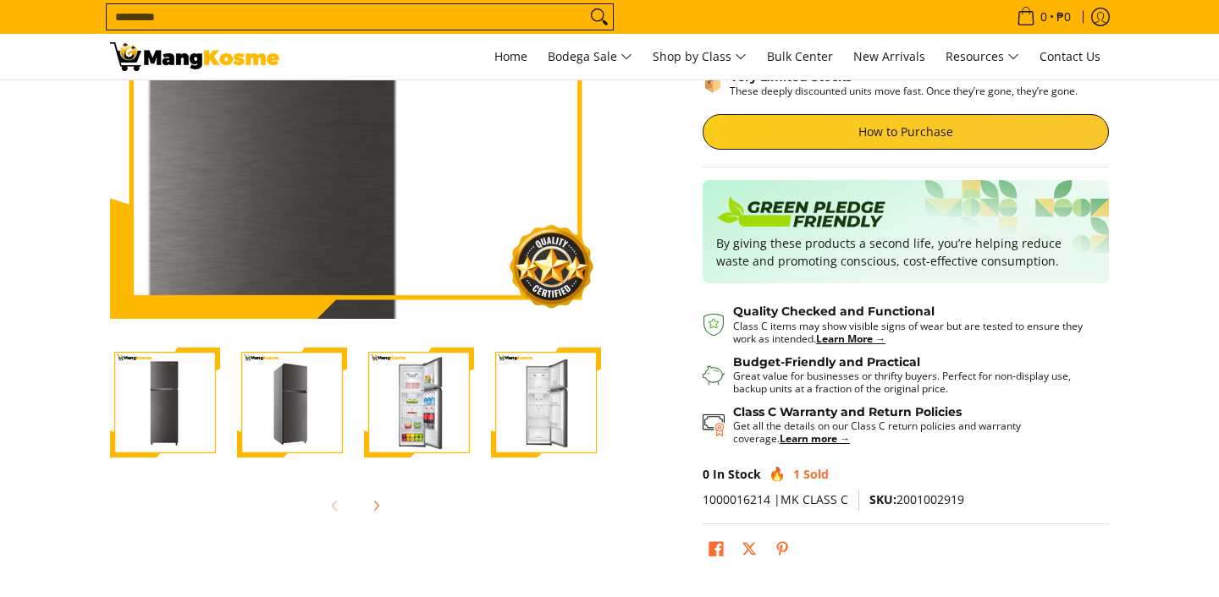
scroll to position [346, 0]
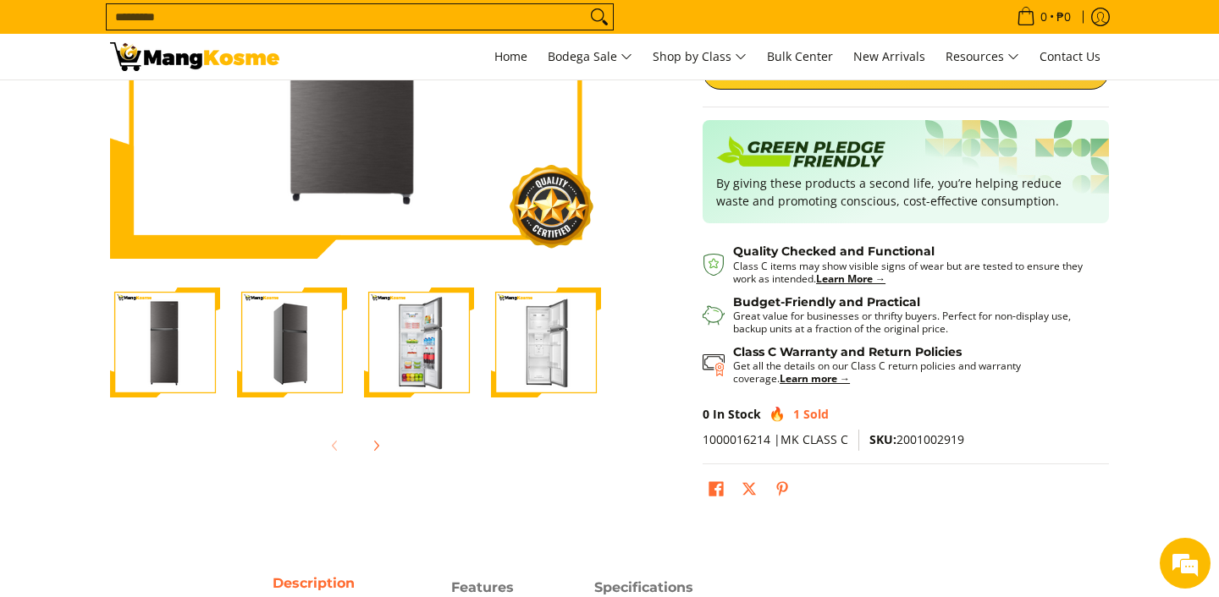
click at [294, 387] on img "Condura 6.0 Cu. Ft No Frost Inverter Refrigerator, Brushed Gray, CNF181i (Class…" at bounding box center [292, 343] width 110 height 110
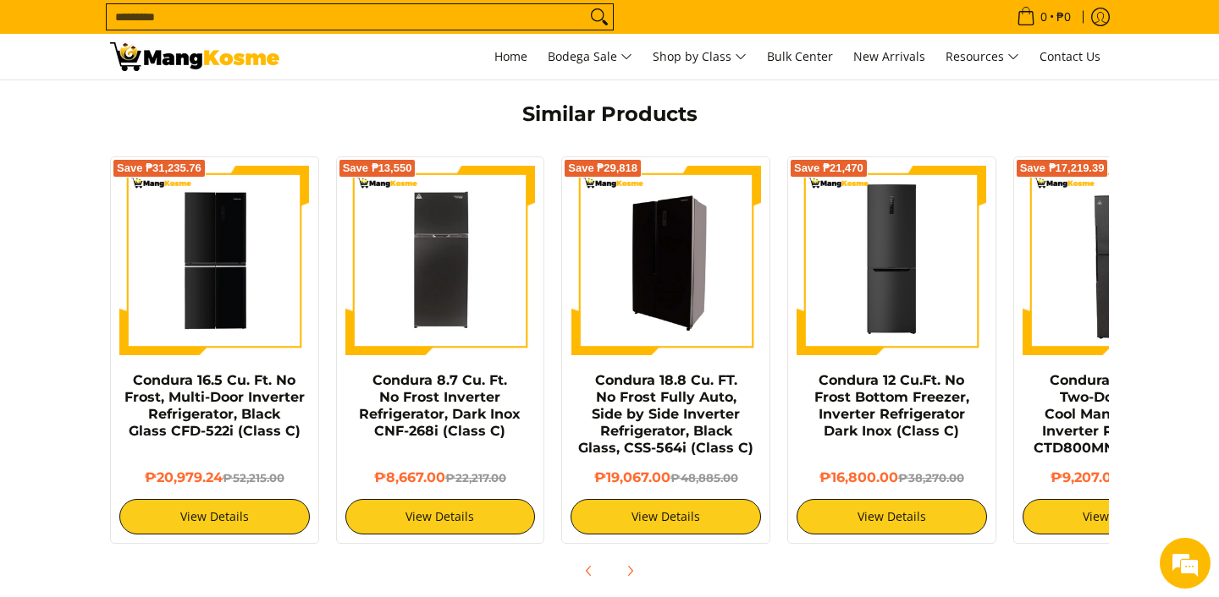
scroll to position [0, 0]
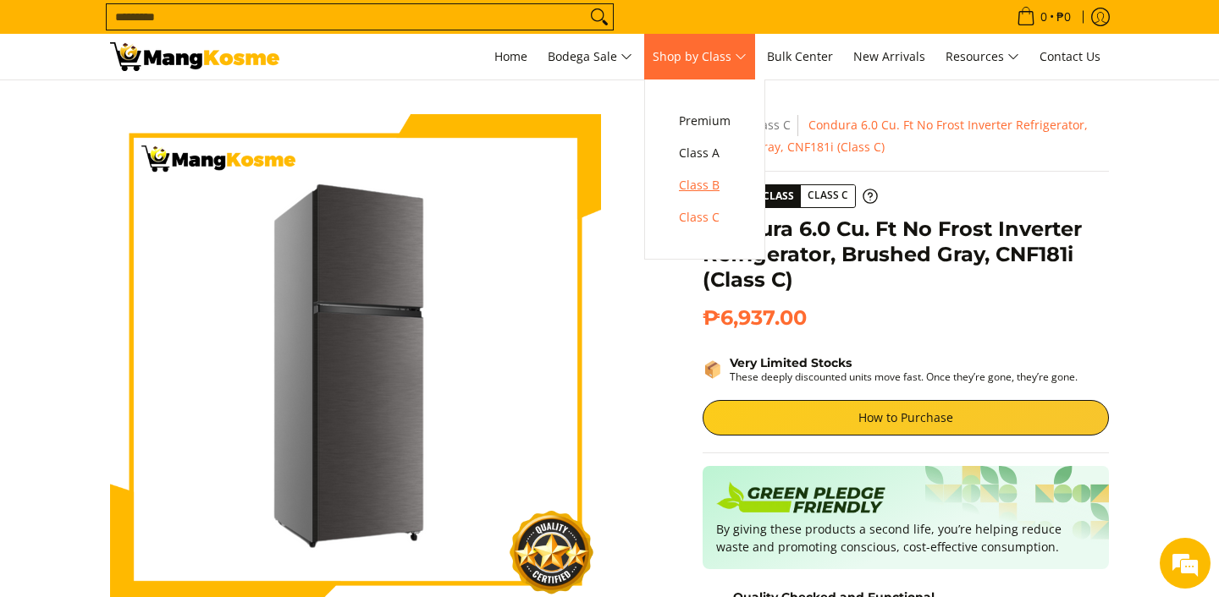
click at [725, 190] on span "Class B" at bounding box center [705, 185] width 52 height 21
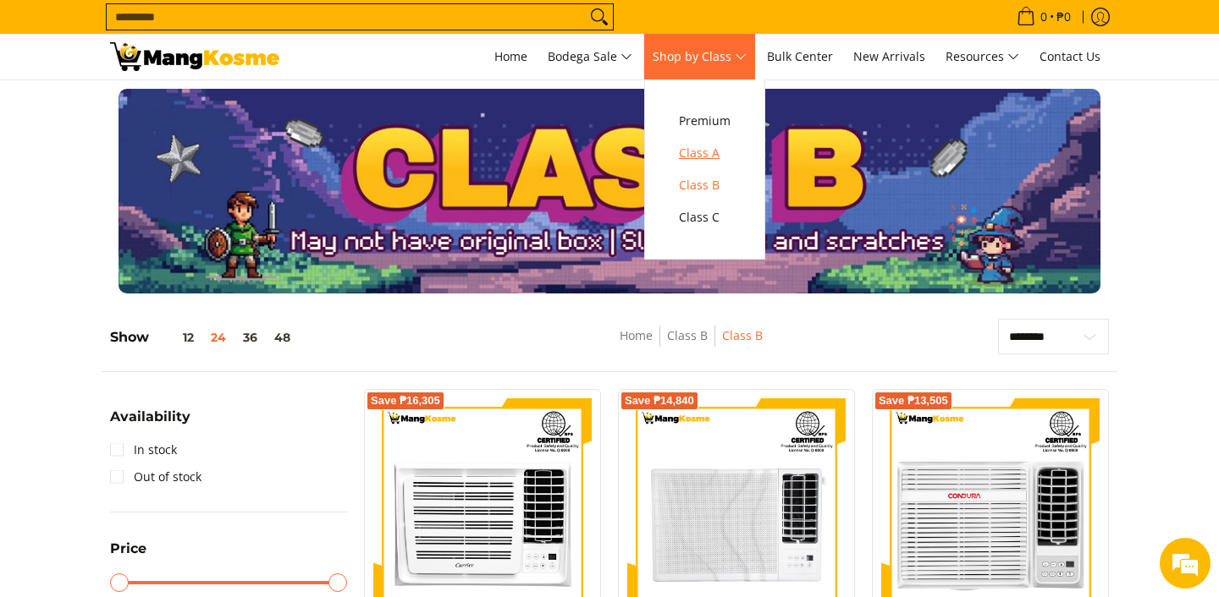
click at [720, 158] on span "Class A" at bounding box center [705, 153] width 52 height 21
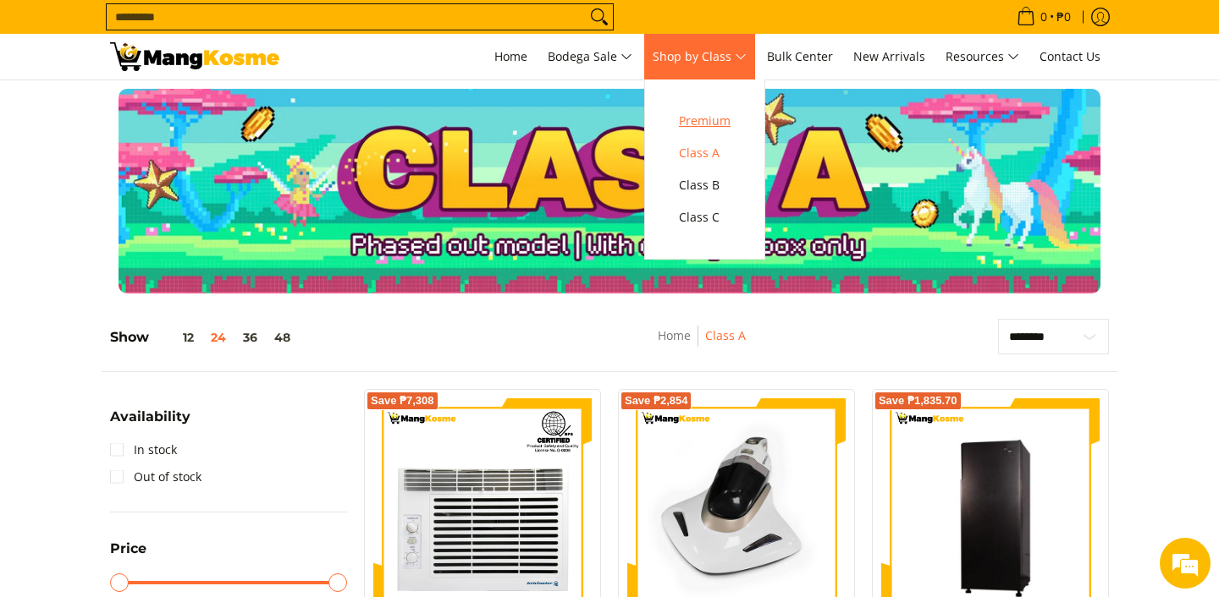
click at [712, 127] on span "Premium" at bounding box center [705, 121] width 52 height 21
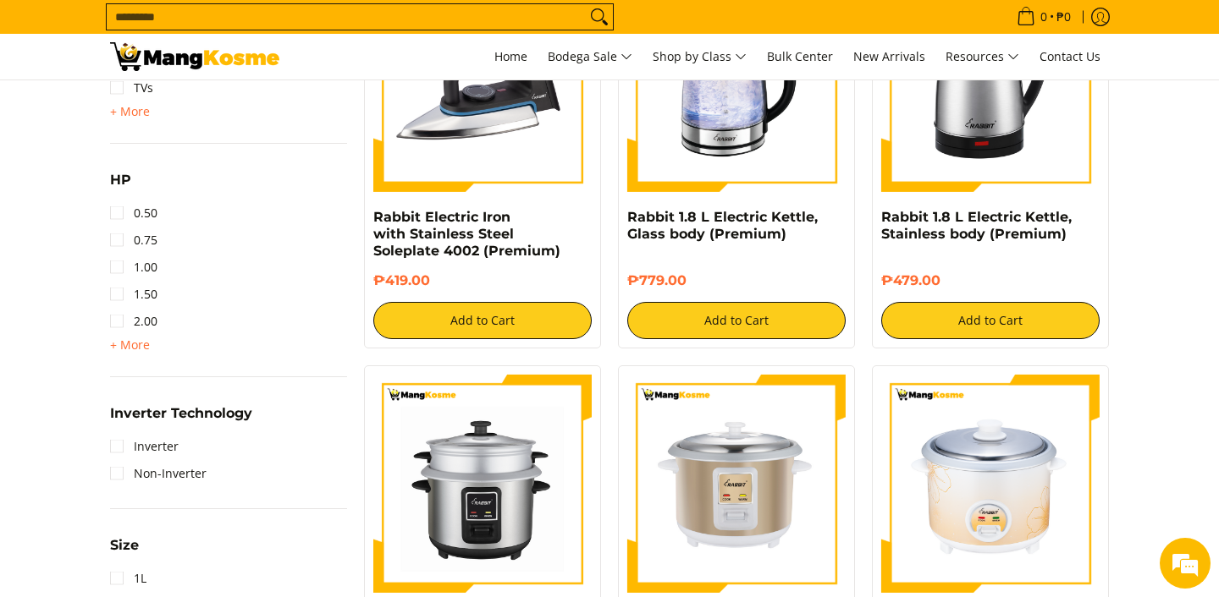
scroll to position [1175, 0]
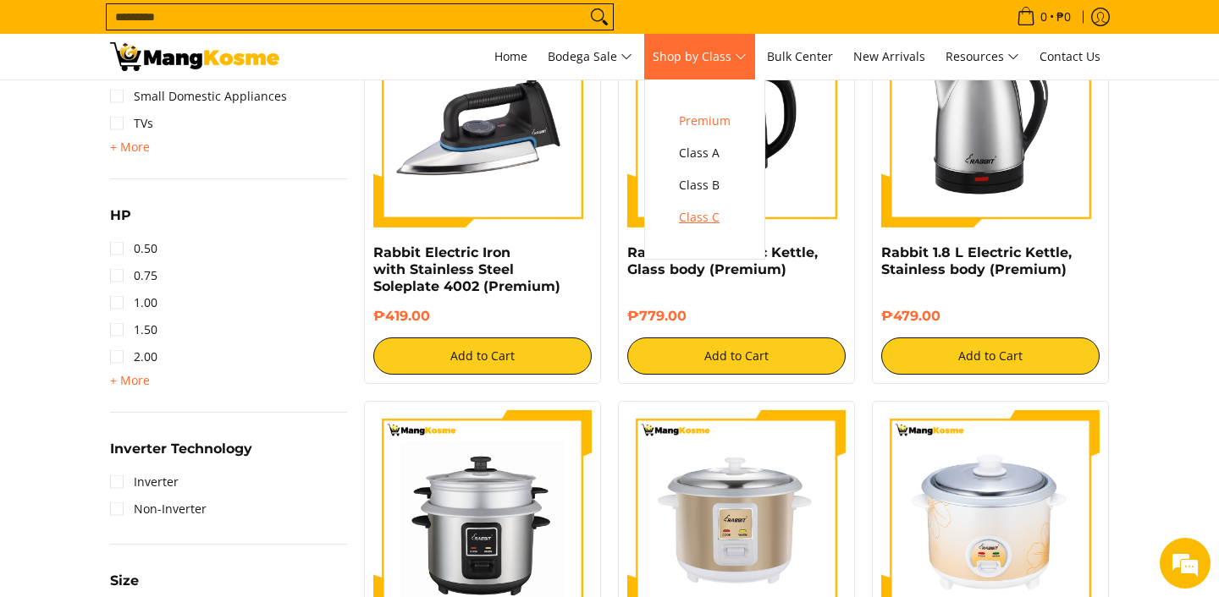
click at [710, 221] on span "Class C" at bounding box center [705, 217] width 52 height 21
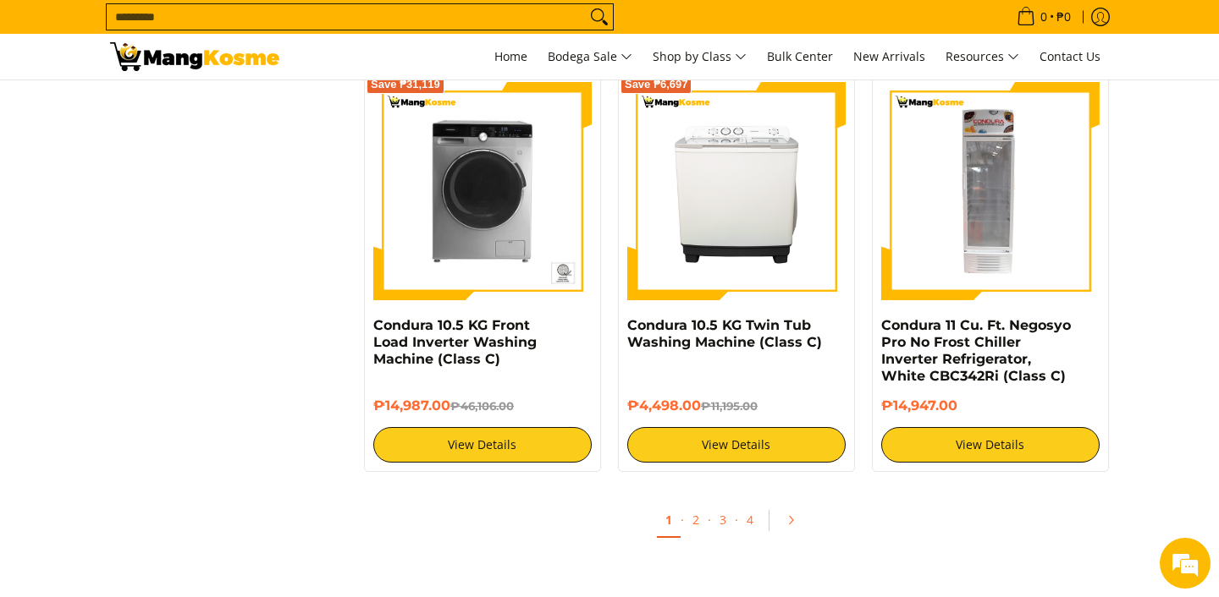
scroll to position [3413, 0]
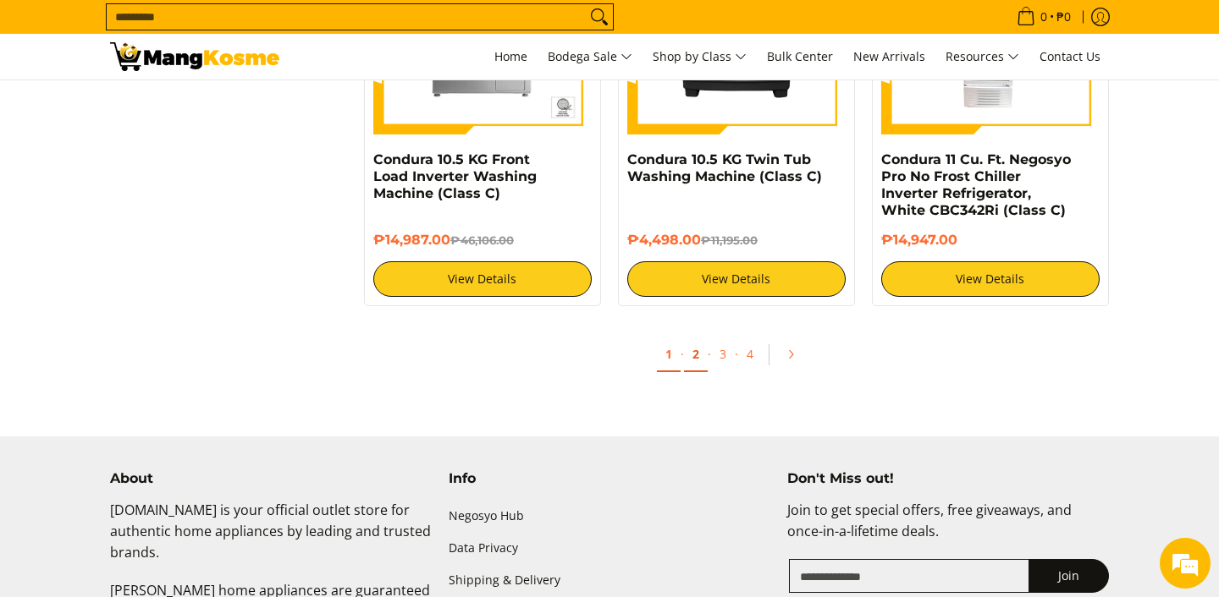
click at [693, 363] on link "2" at bounding box center [696, 355] width 24 height 35
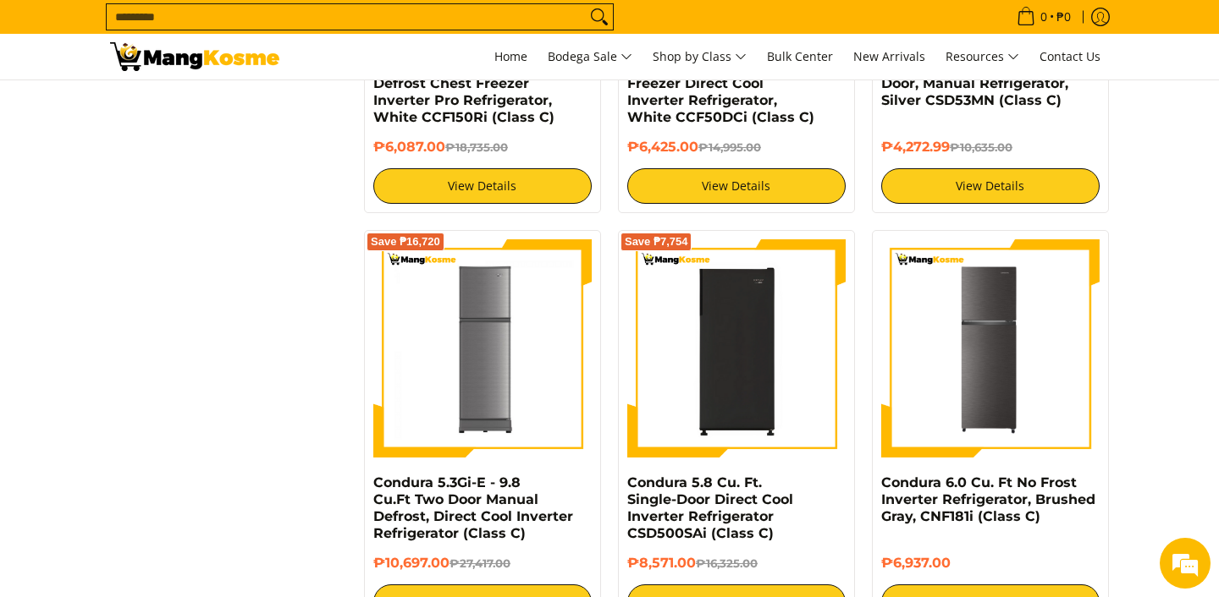
scroll to position [2688, 0]
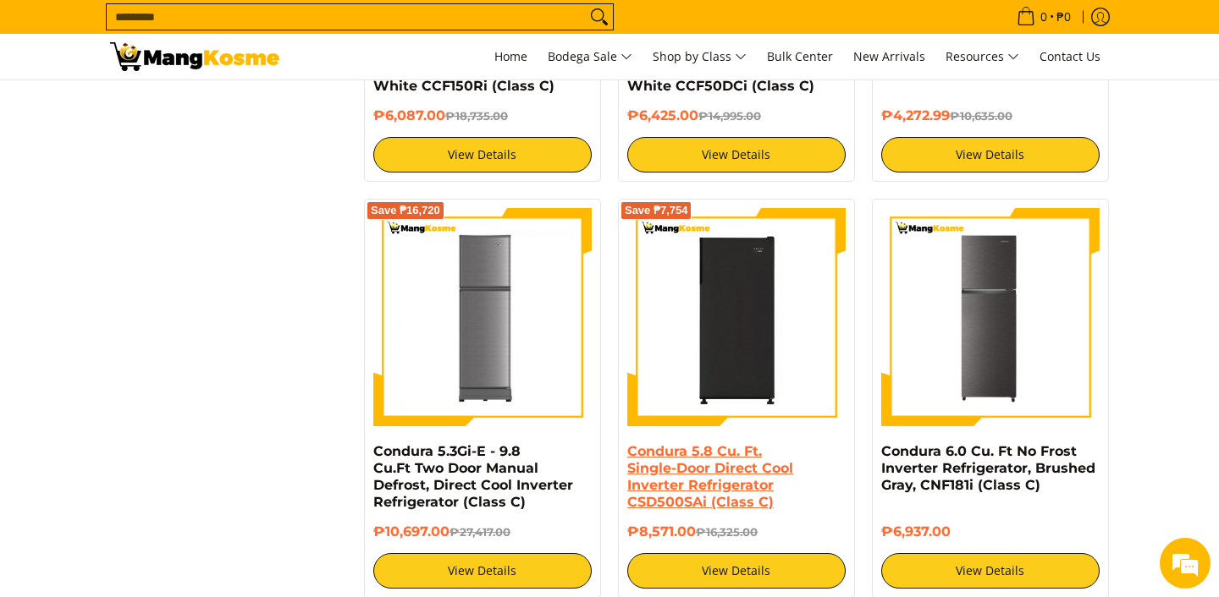
click at [703, 481] on link "Condura 5.8 Cu. Ft. Single-Door Direct Cool Inverter Refrigerator CSD500SAi (Cl…" at bounding box center [710, 476] width 166 height 67
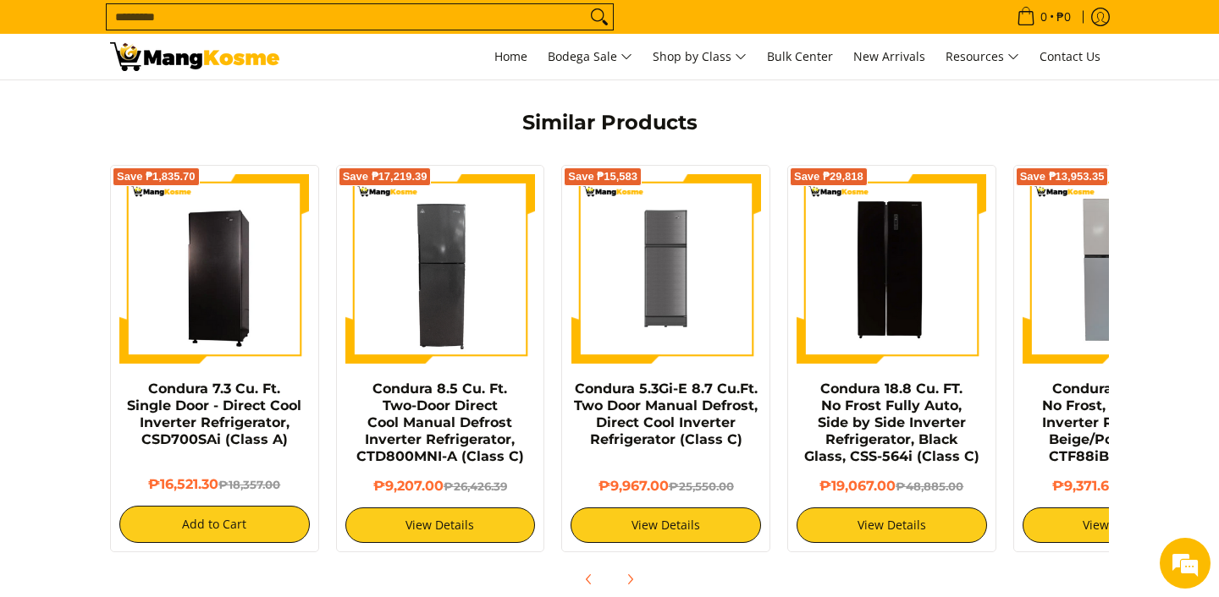
scroll to position [916, 0]
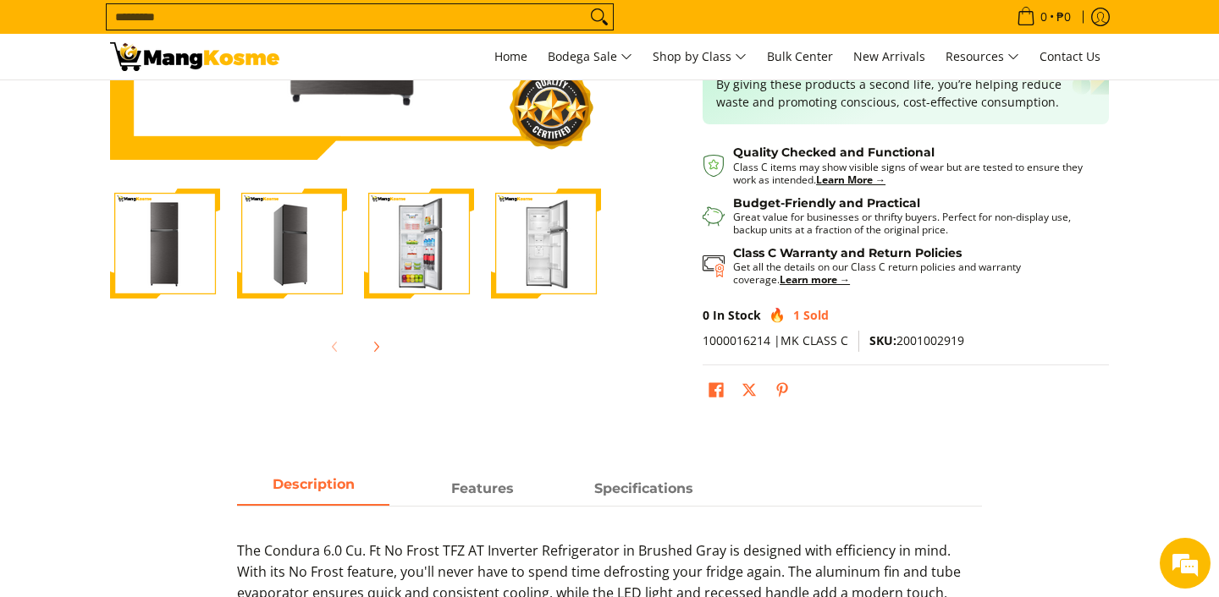
scroll to position [443, 0]
